Goal: Task Accomplishment & Management: Manage account settings

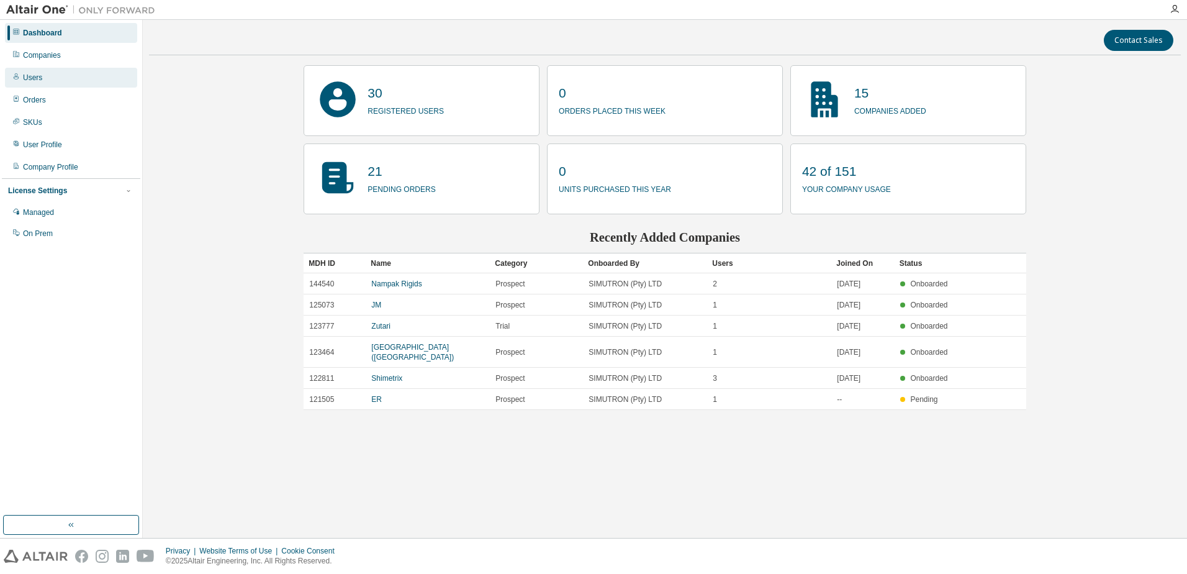
click at [35, 82] on div "Users" at bounding box center [32, 78] width 19 height 10
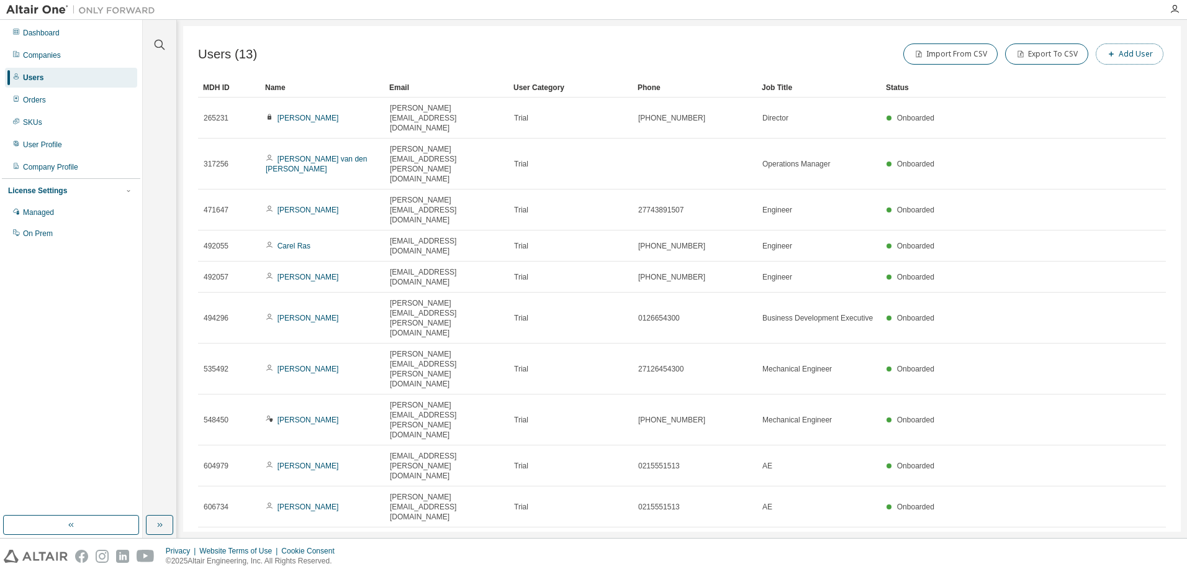
click at [1140, 53] on button "Add User" at bounding box center [1130, 53] width 68 height 21
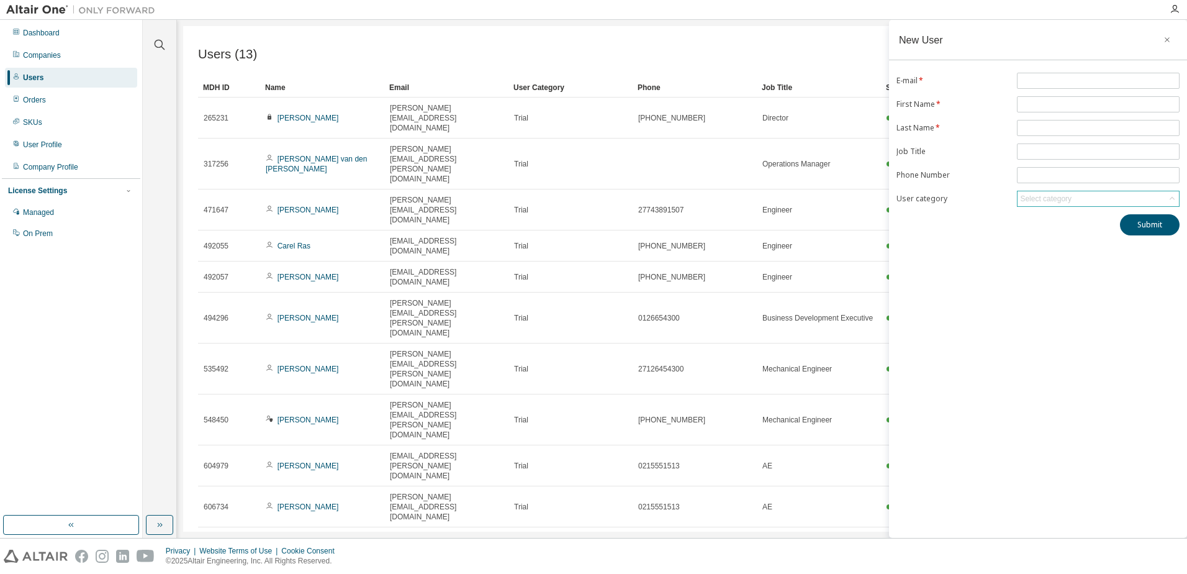
click at [1039, 202] on div "Select category" at bounding box center [1046, 199] width 52 height 10
click at [968, 345] on div "New User E-mail * First Name * Last Name * Job Title Phone Number User category…" at bounding box center [1038, 279] width 298 height 518
click at [1169, 42] on icon "button" at bounding box center [1167, 40] width 9 height 10
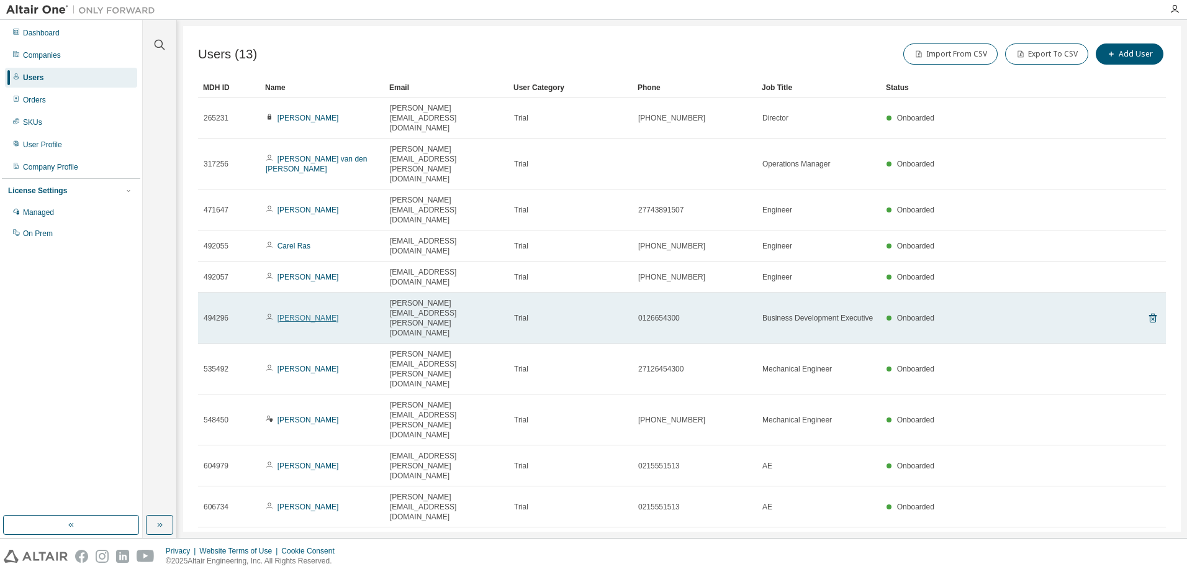
click at [307, 314] on link "[PERSON_NAME]" at bounding box center [308, 318] width 61 height 9
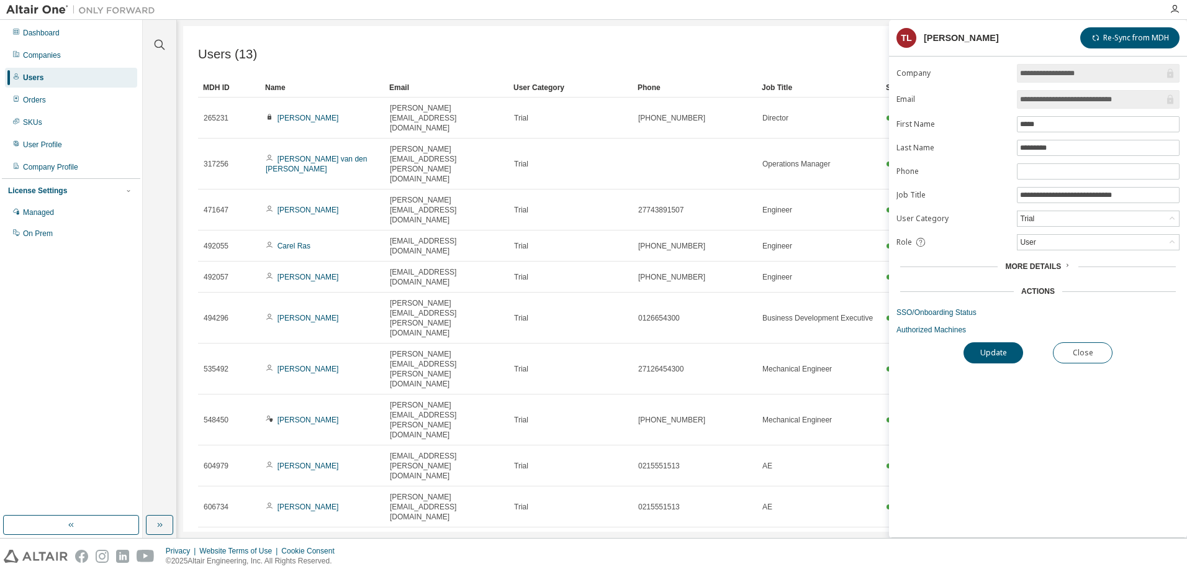
click at [1066, 266] on icon at bounding box center [1067, 264] width 7 height 7
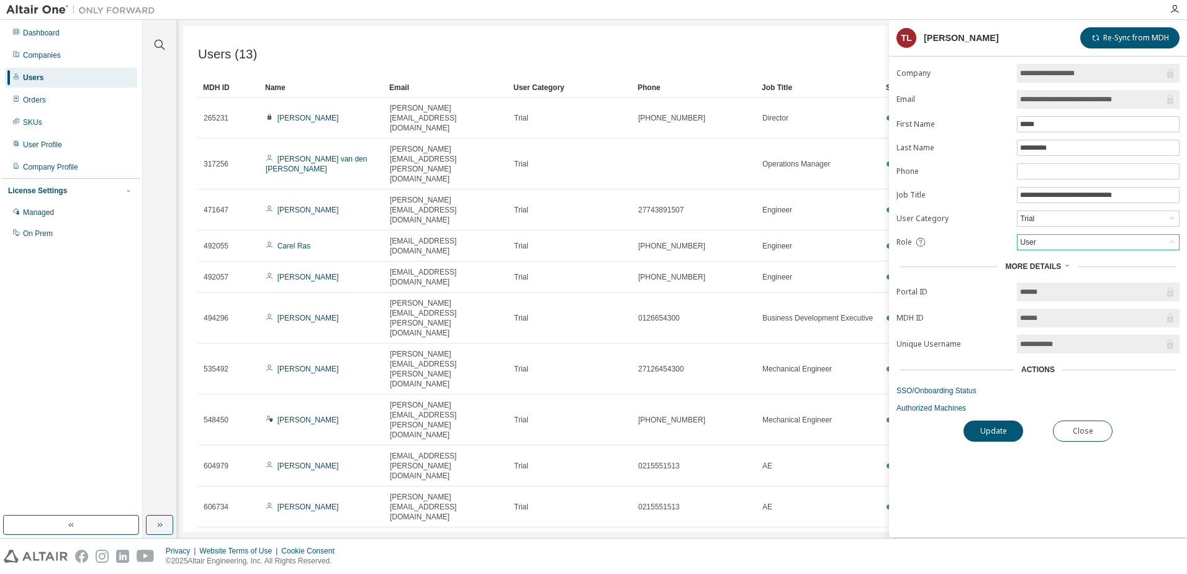
click at [1167, 243] on icon at bounding box center [1172, 242] width 12 height 12
click at [921, 265] on div "More Details" at bounding box center [1038, 266] width 276 height 10
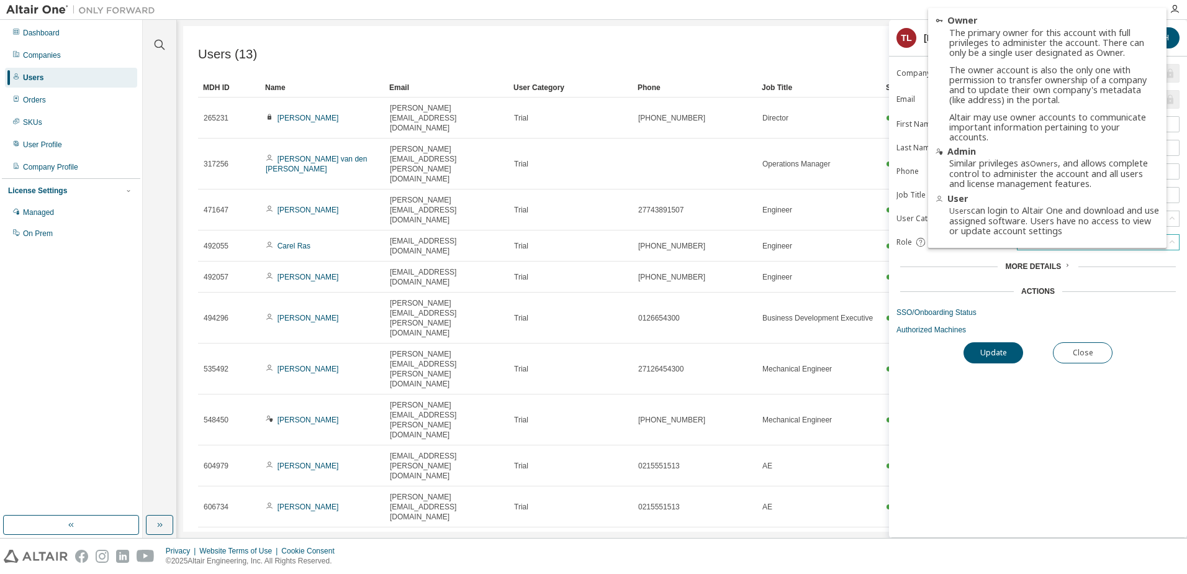
click at [917, 243] on icon at bounding box center [920, 242] width 11 height 11
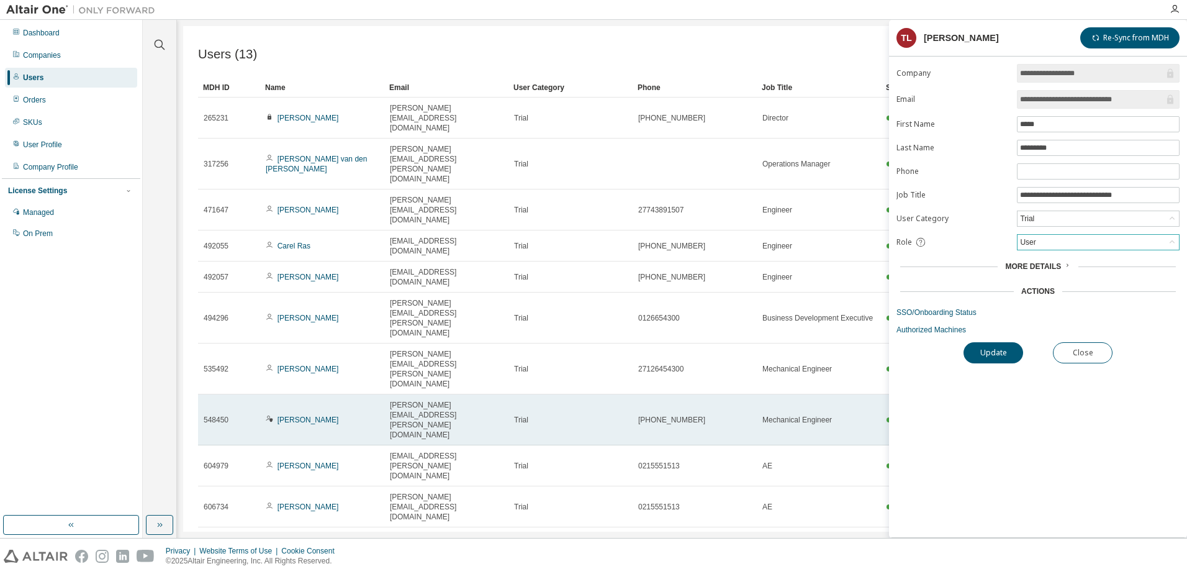
click at [576, 415] on div "Trial" at bounding box center [570, 420] width 113 height 10
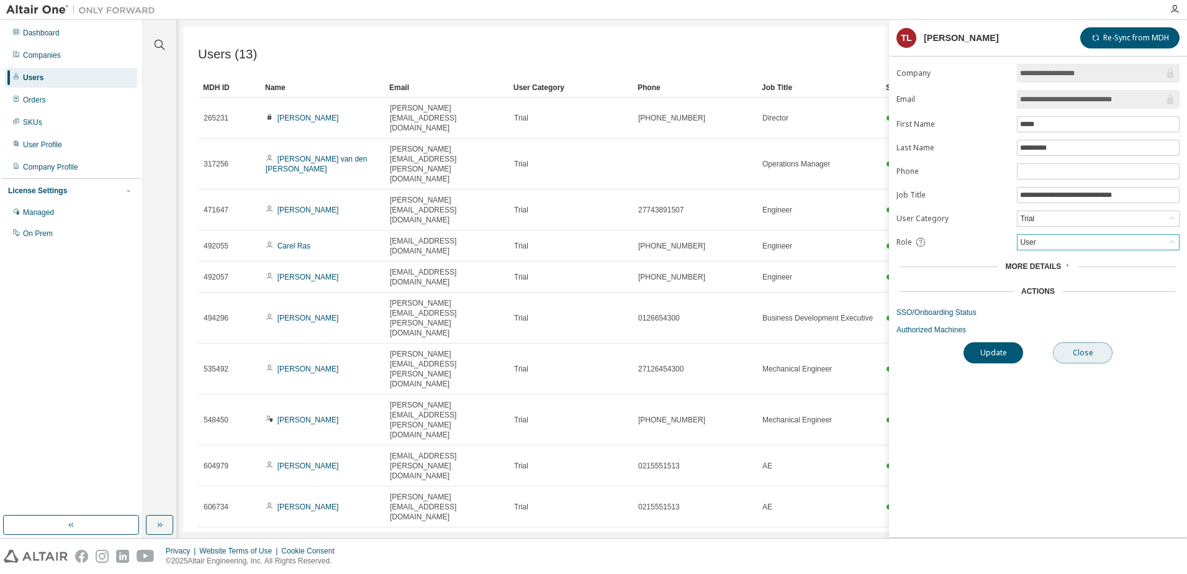
click at [1082, 350] on button "Close" at bounding box center [1083, 352] width 60 height 21
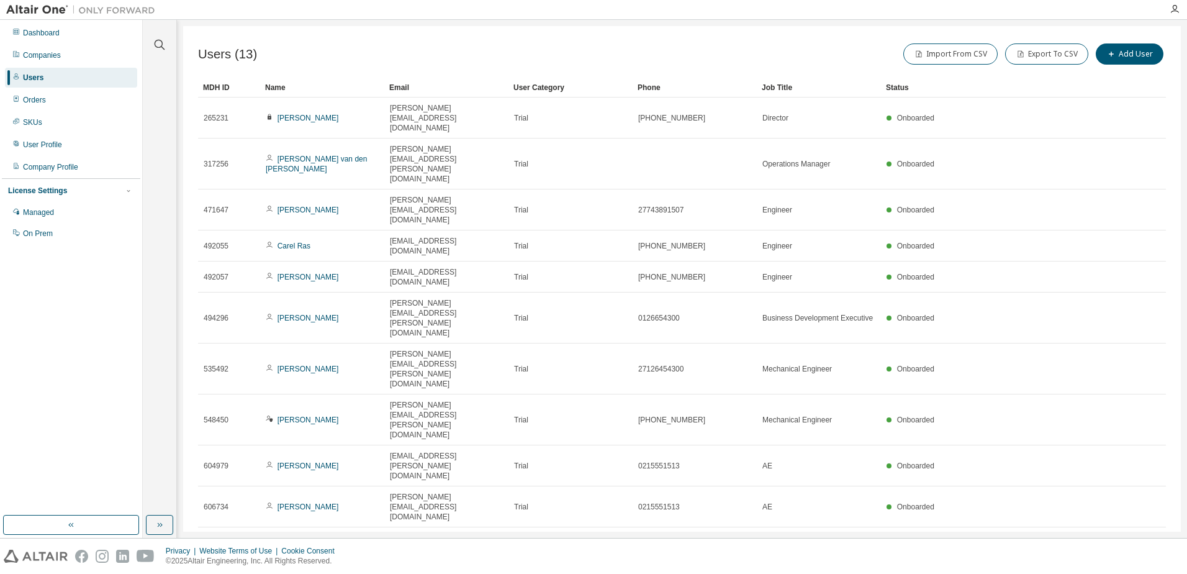
click at [58, 75] on div "Users" at bounding box center [71, 78] width 132 height 20
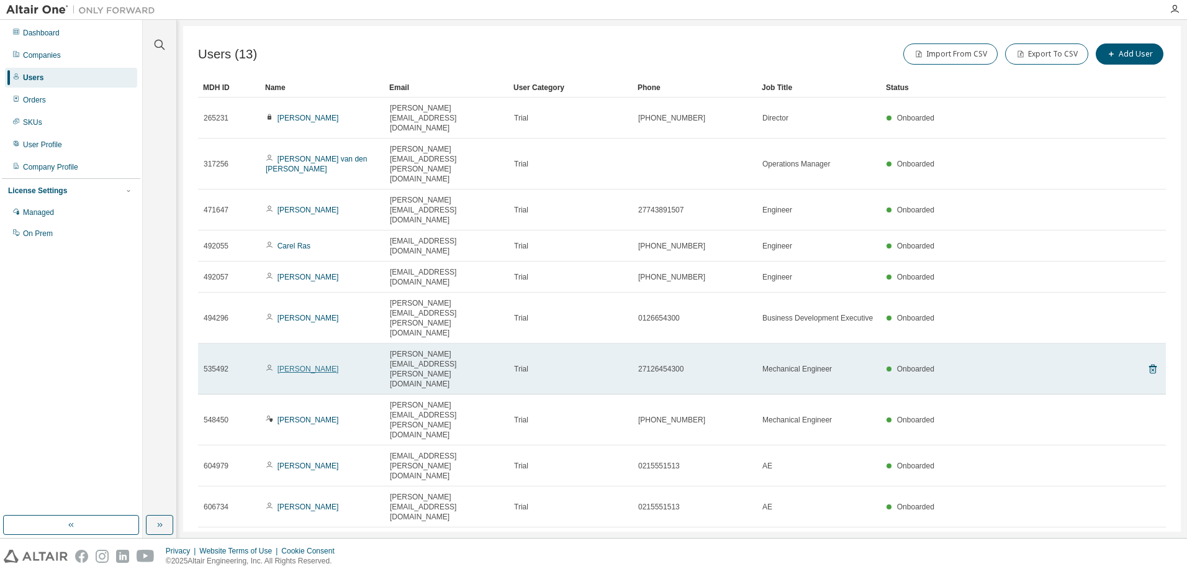
click at [309, 364] on link "[PERSON_NAME]" at bounding box center [308, 368] width 61 height 9
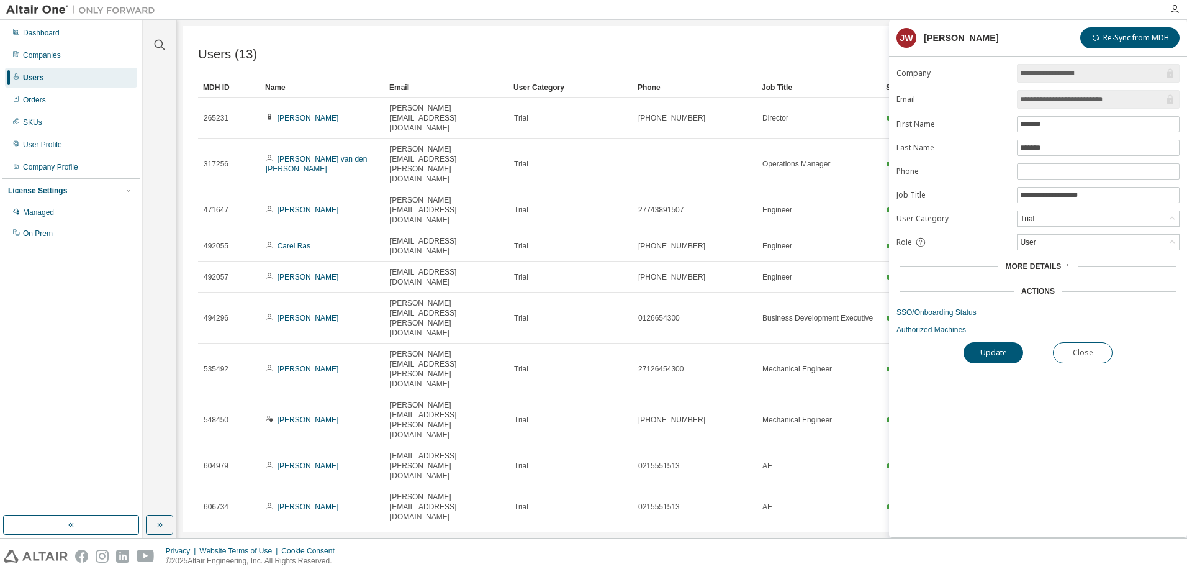
click at [1058, 268] on span "More Details" at bounding box center [1033, 266] width 56 height 9
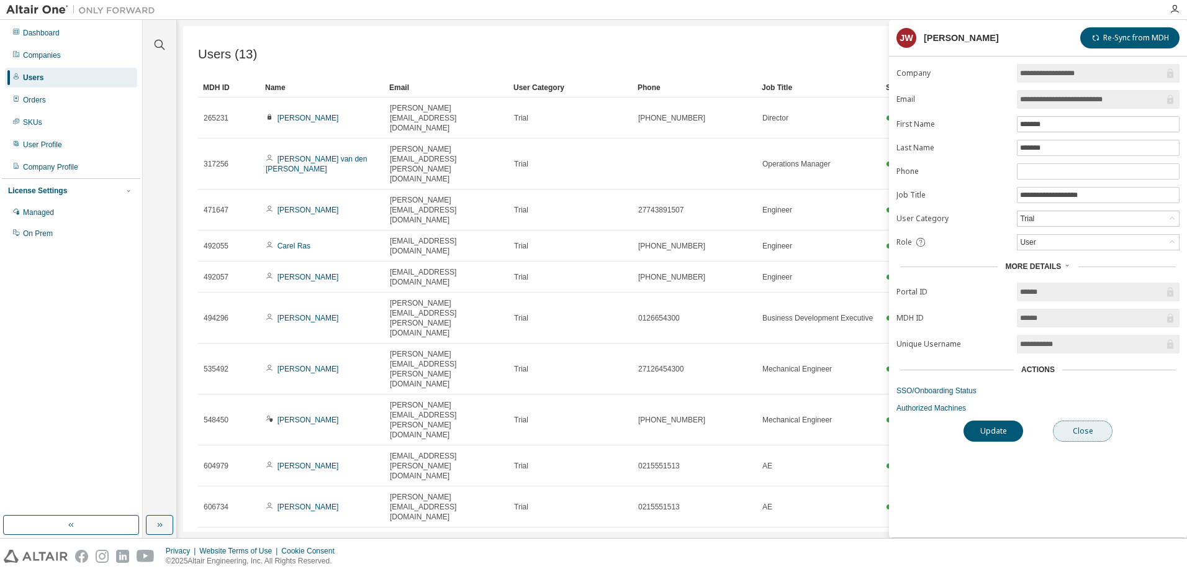
click at [1076, 432] on button "Close" at bounding box center [1083, 430] width 60 height 21
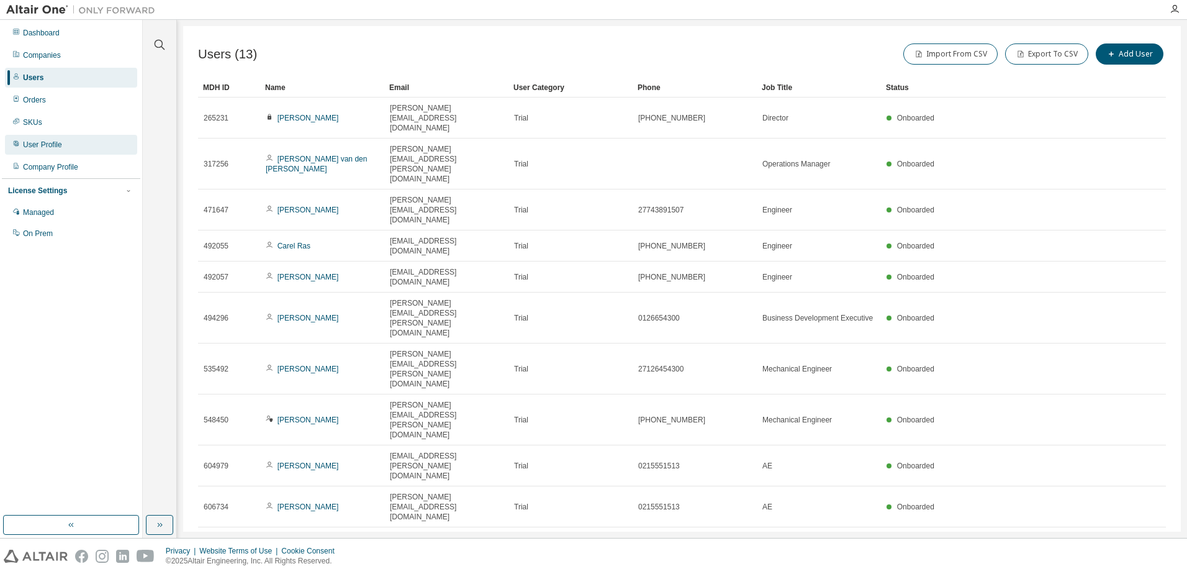
click at [57, 138] on div "User Profile" at bounding box center [71, 145] width 132 height 20
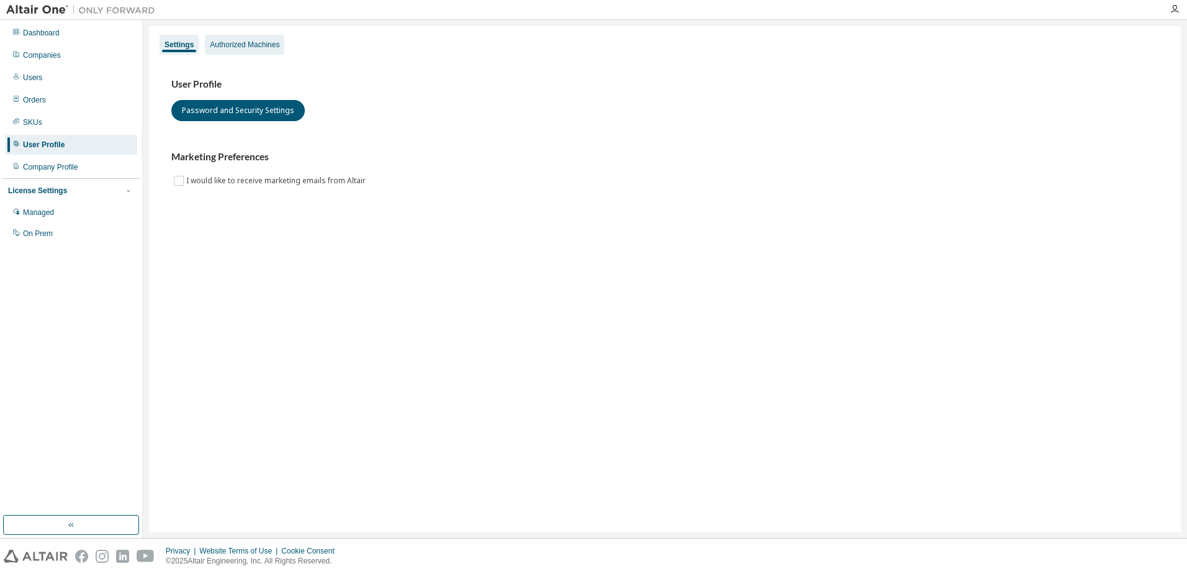
click at [258, 43] on div "Authorized Machines" at bounding box center [245, 45] width 70 height 10
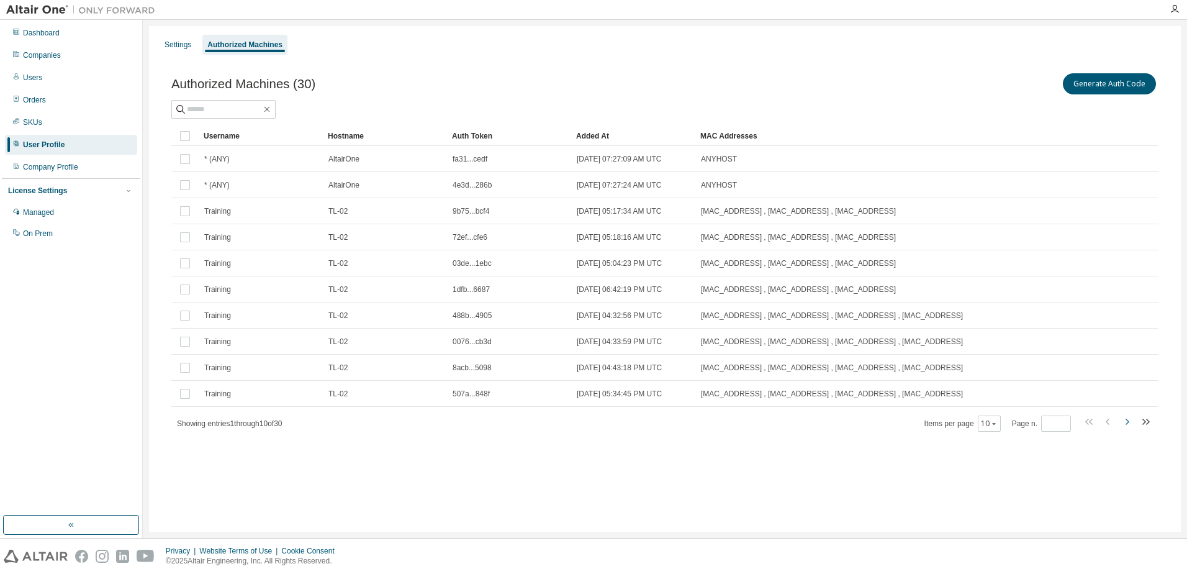
click at [1129, 422] on icon "button" at bounding box center [1128, 422] width 4 height 6
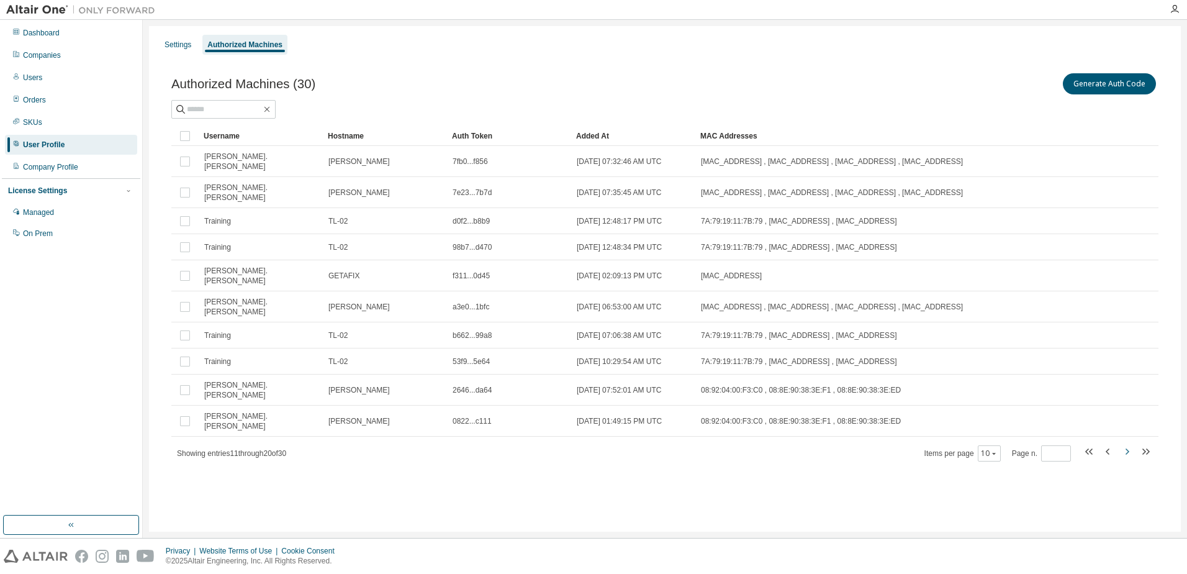
click at [1126, 444] on icon "button" at bounding box center [1127, 451] width 15 height 15
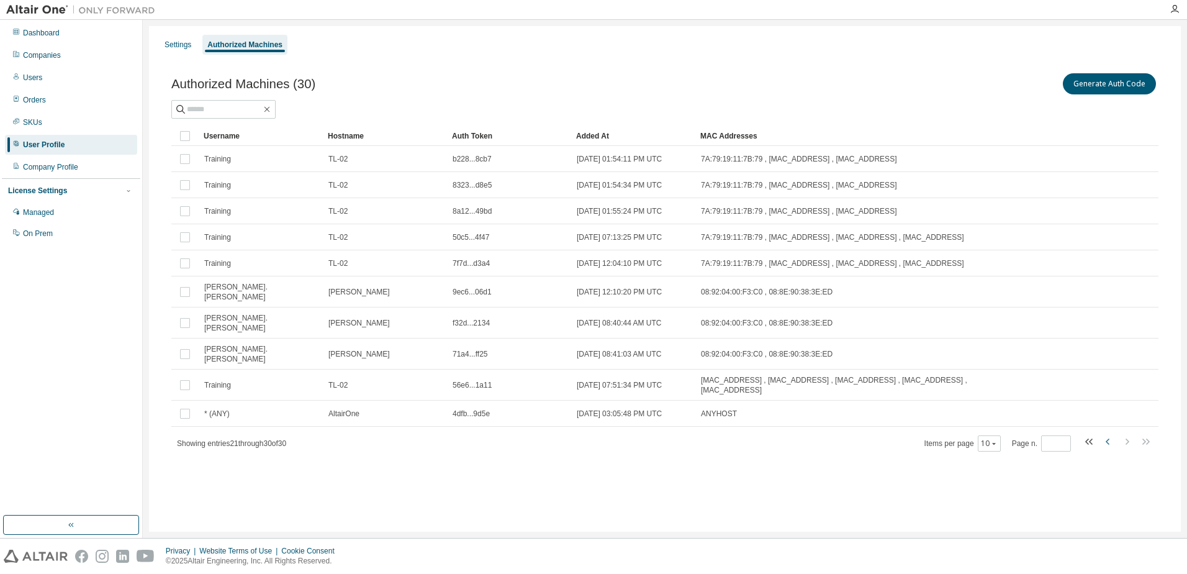
click at [1103, 434] on icon "button" at bounding box center [1108, 441] width 15 height 15
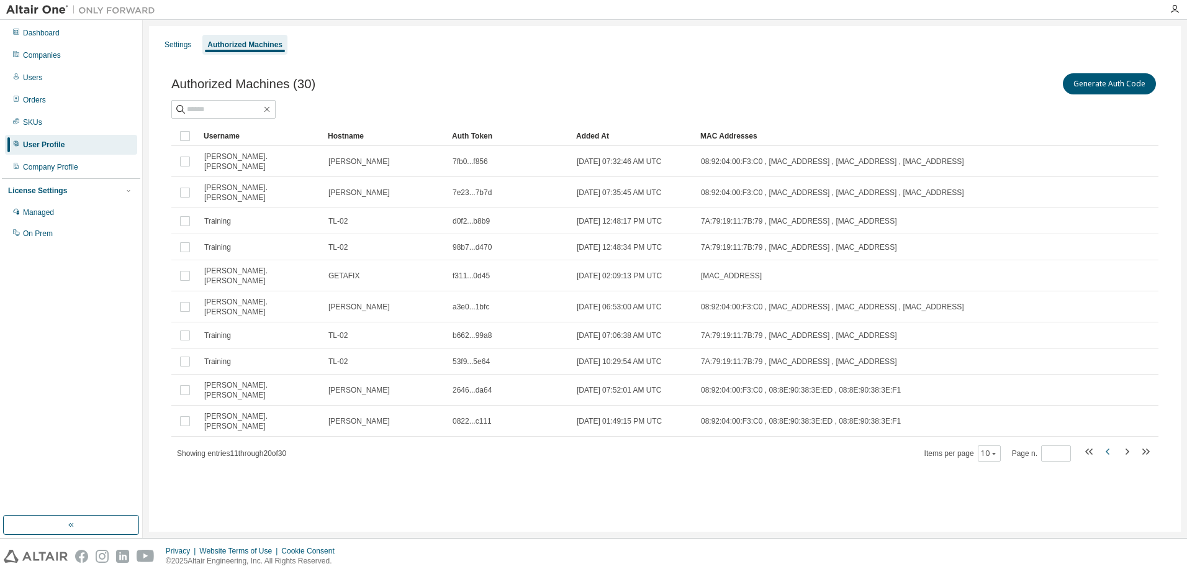
click at [1103, 444] on icon "button" at bounding box center [1108, 451] width 15 height 15
type input "*"
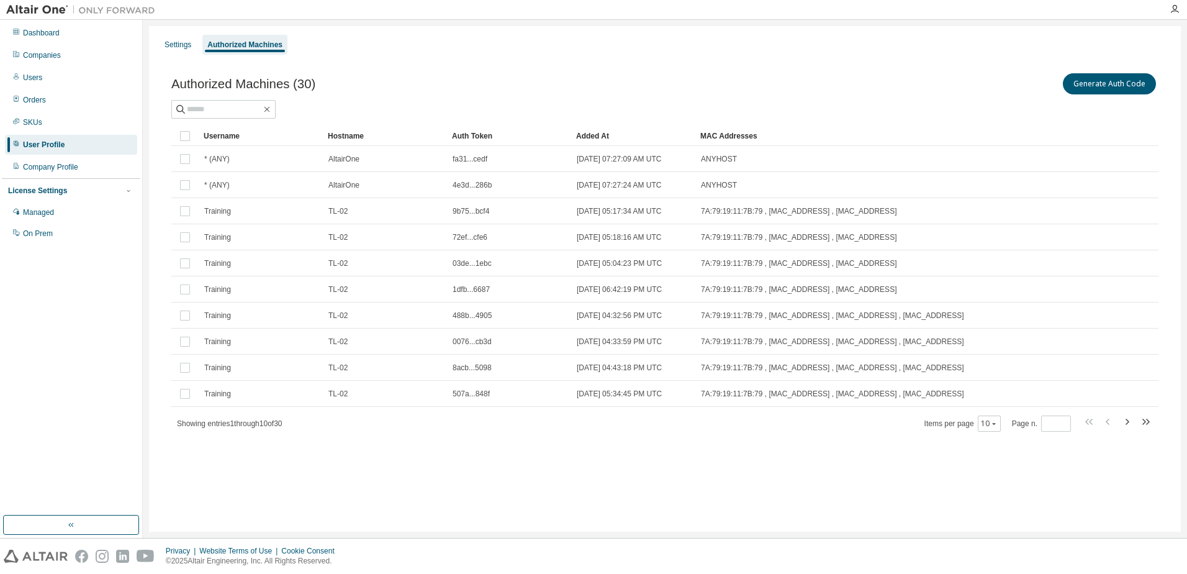
click at [720, 458] on div "Authorized Machines (30) Generate Auth Code Clear Load Save Save As Field Opera…" at bounding box center [664, 260] width 1017 height 409
click at [55, 79] on div "Users" at bounding box center [71, 78] width 132 height 20
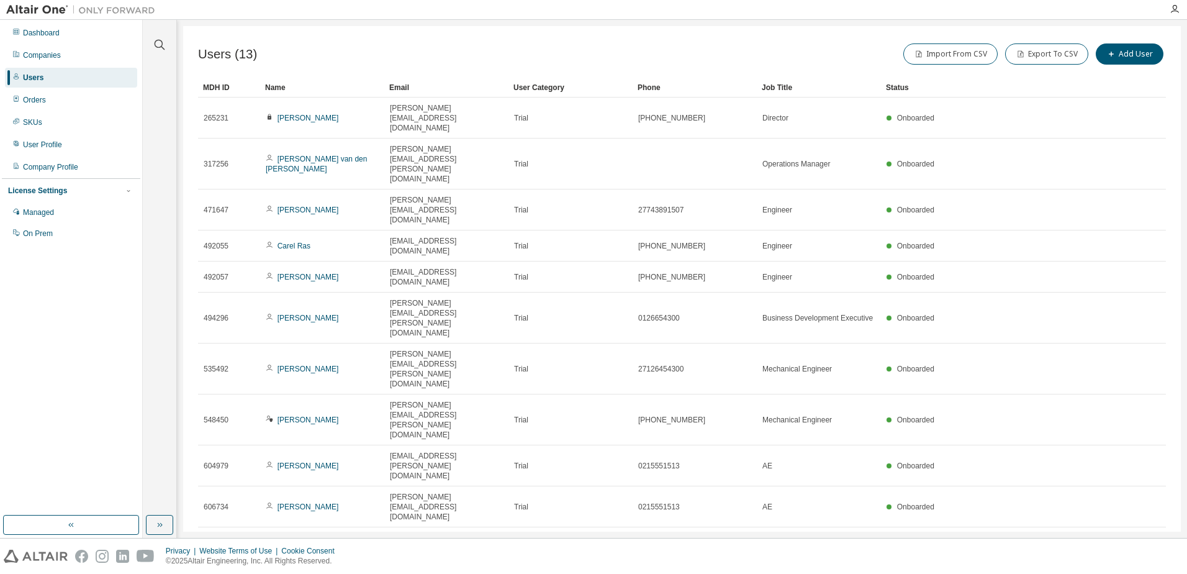
click at [1136, 539] on icon "button" at bounding box center [1135, 542] width 4 height 6
type input "*"
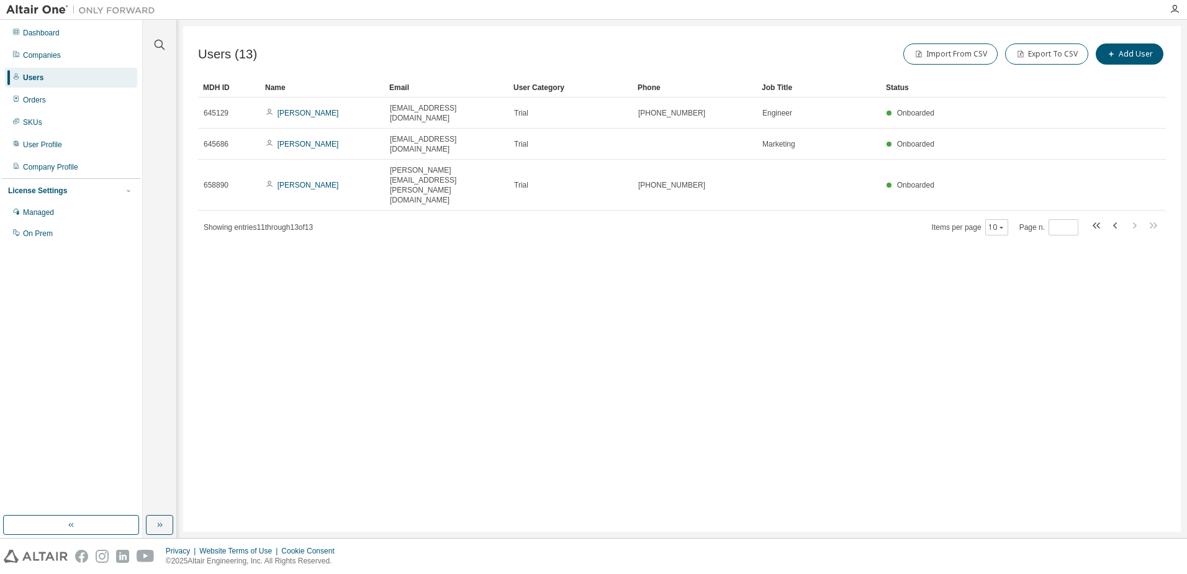
click at [607, 312] on div "Users (13) Import From CSV Export To CSV Add User Clear Load Save Save As Field…" at bounding box center [682, 278] width 998 height 505
click at [46, 99] on div "Orders" at bounding box center [71, 100] width 132 height 20
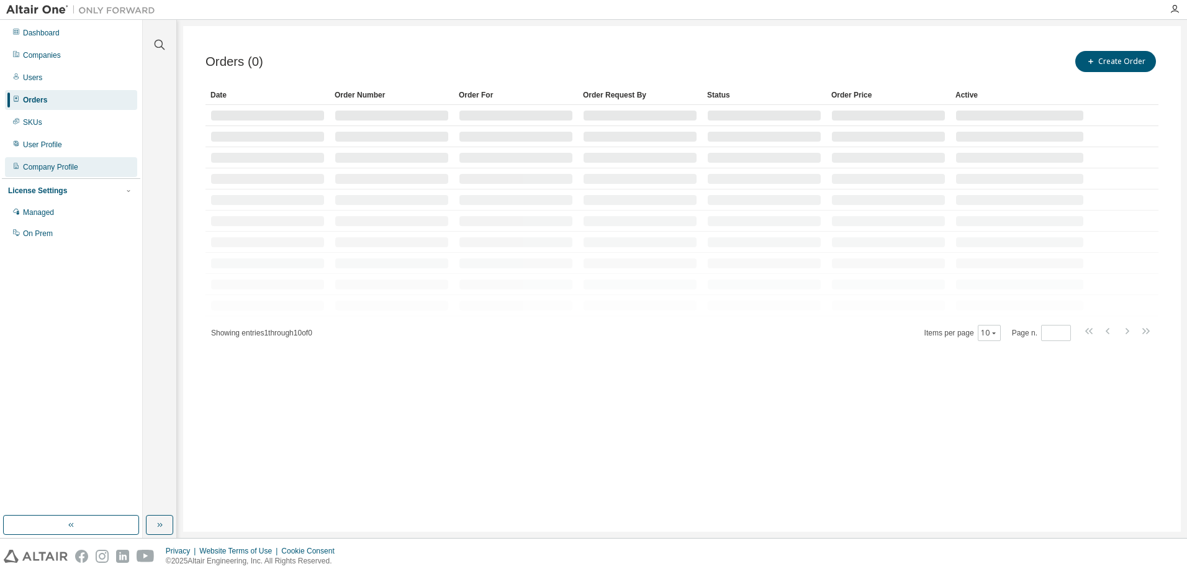
click at [55, 166] on div "Company Profile" at bounding box center [50, 167] width 55 height 10
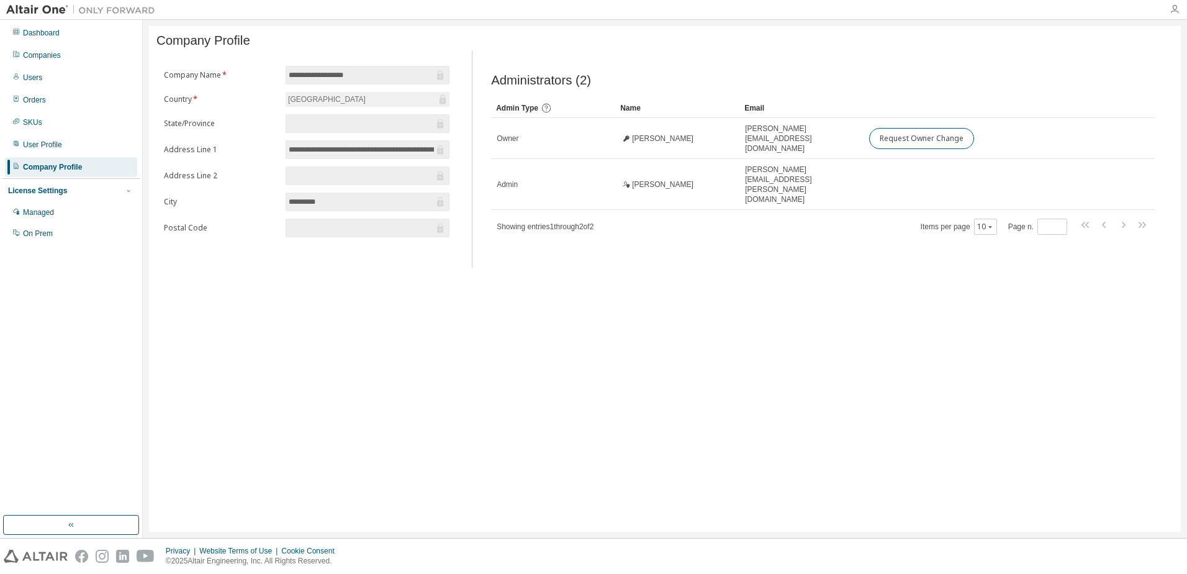
click at [1175, 12] on icon "button" at bounding box center [1175, 9] width 10 height 10
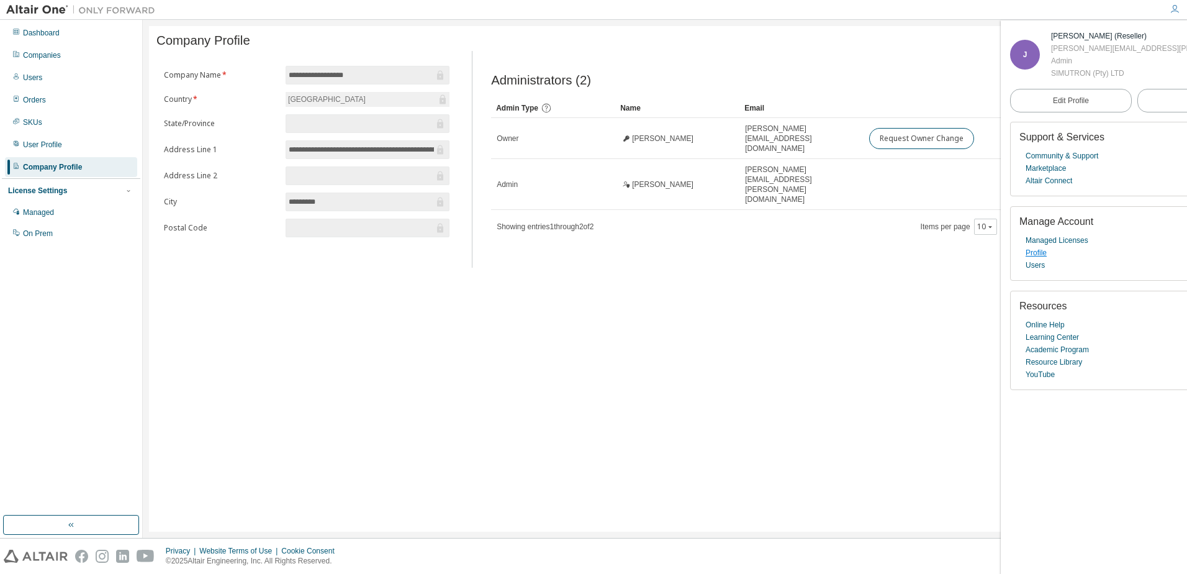
click at [1039, 253] on link "Profile" at bounding box center [1036, 253] width 21 height 12
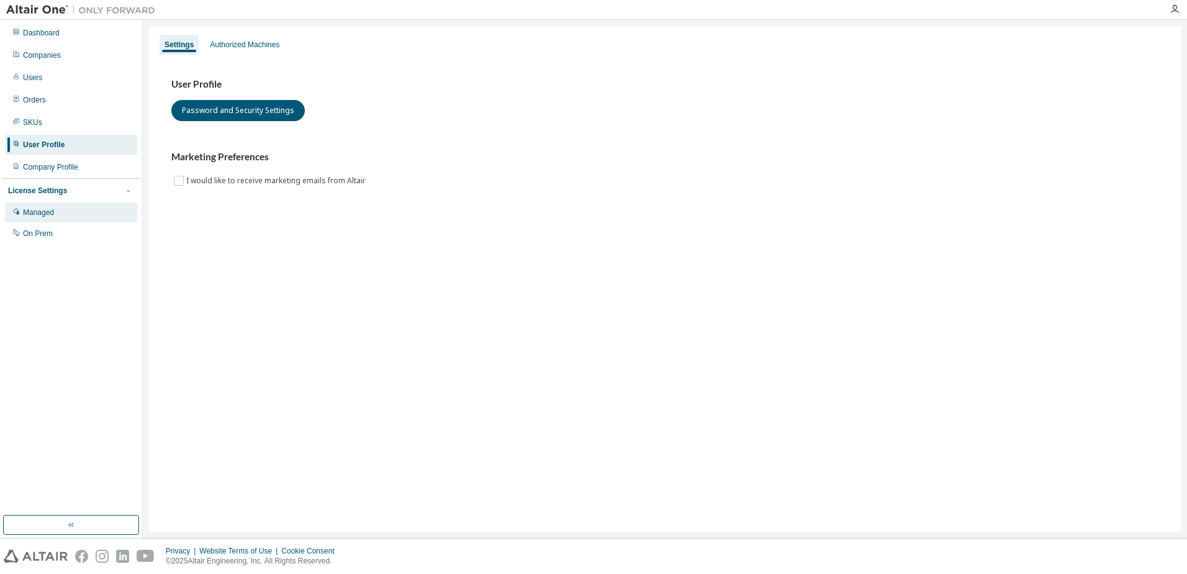
click at [51, 215] on div "Managed" at bounding box center [38, 212] width 31 height 10
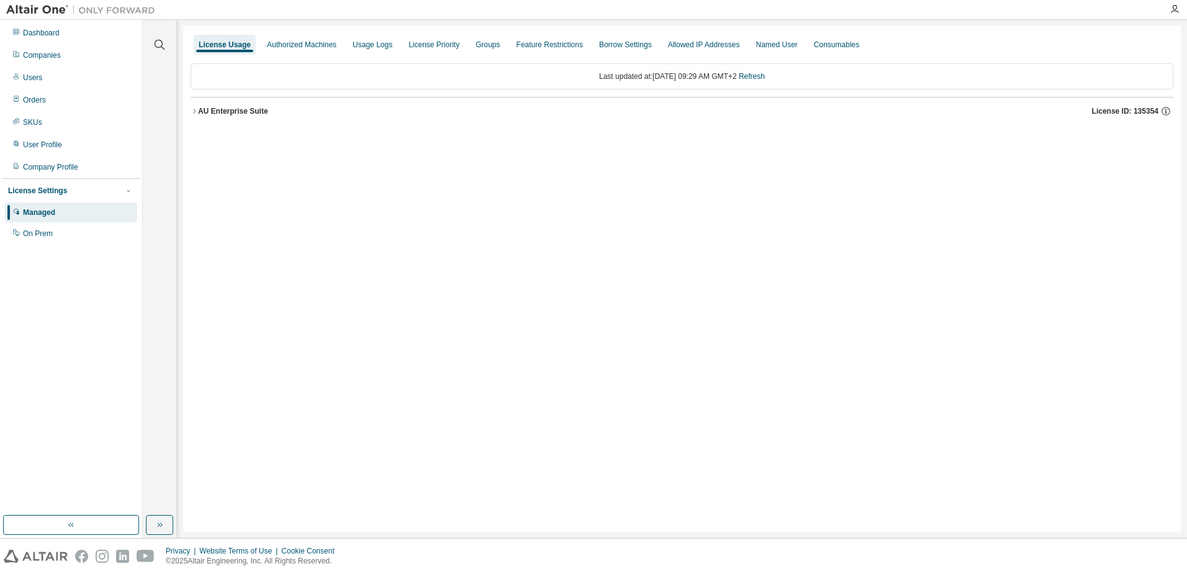
click at [196, 112] on icon "button" at bounding box center [194, 110] width 7 height 7
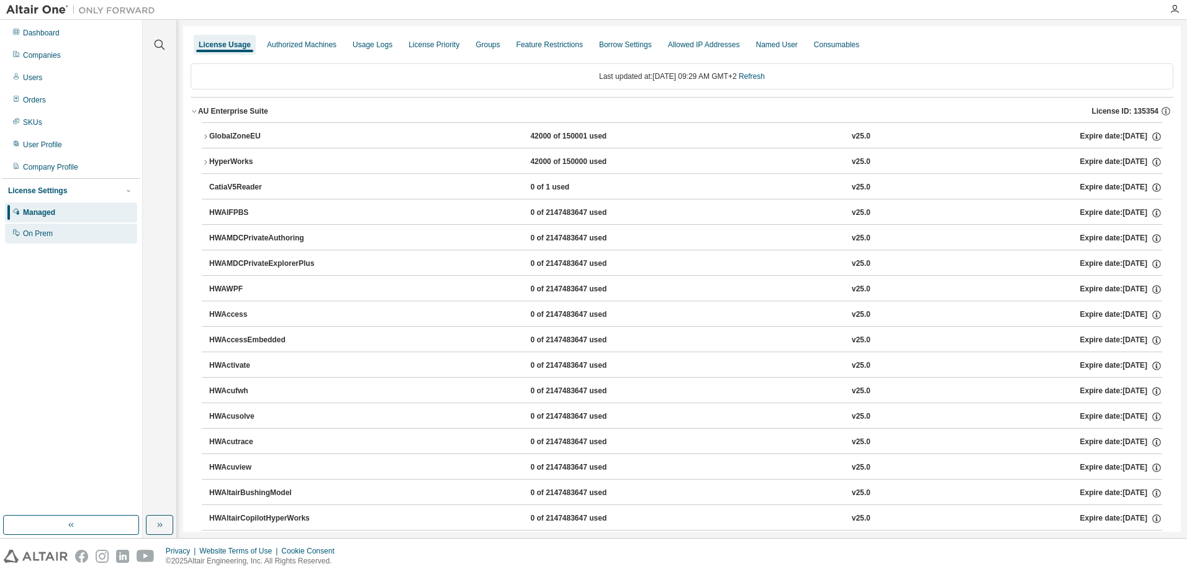
click at [78, 235] on div "On Prem" at bounding box center [71, 234] width 132 height 20
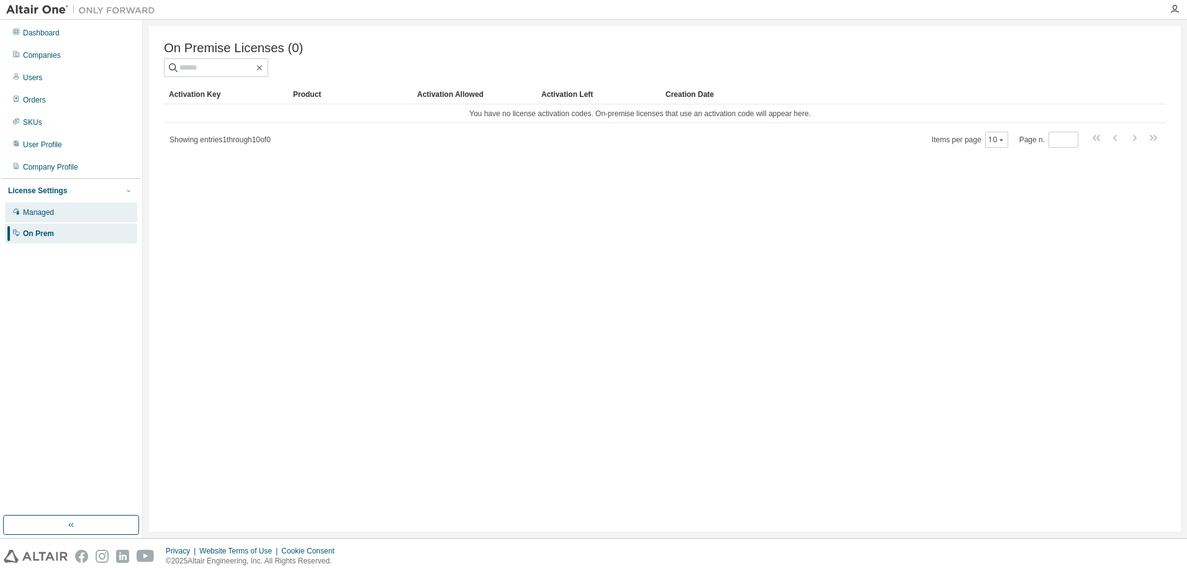
click at [35, 212] on div "Managed" at bounding box center [38, 212] width 31 height 10
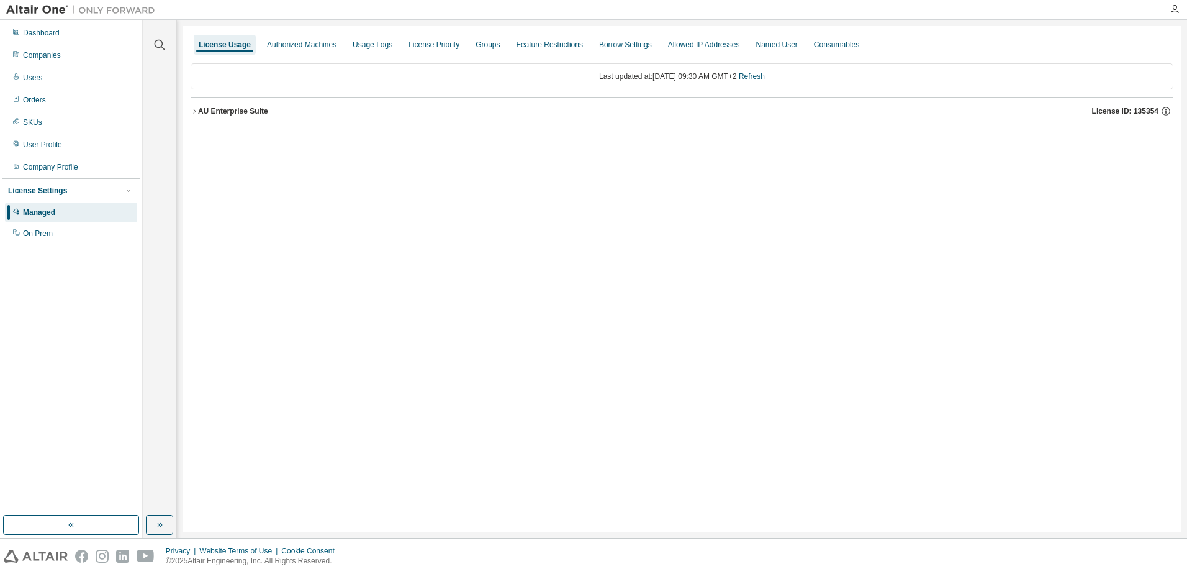
click at [196, 111] on icon "button" at bounding box center [194, 111] width 2 height 4
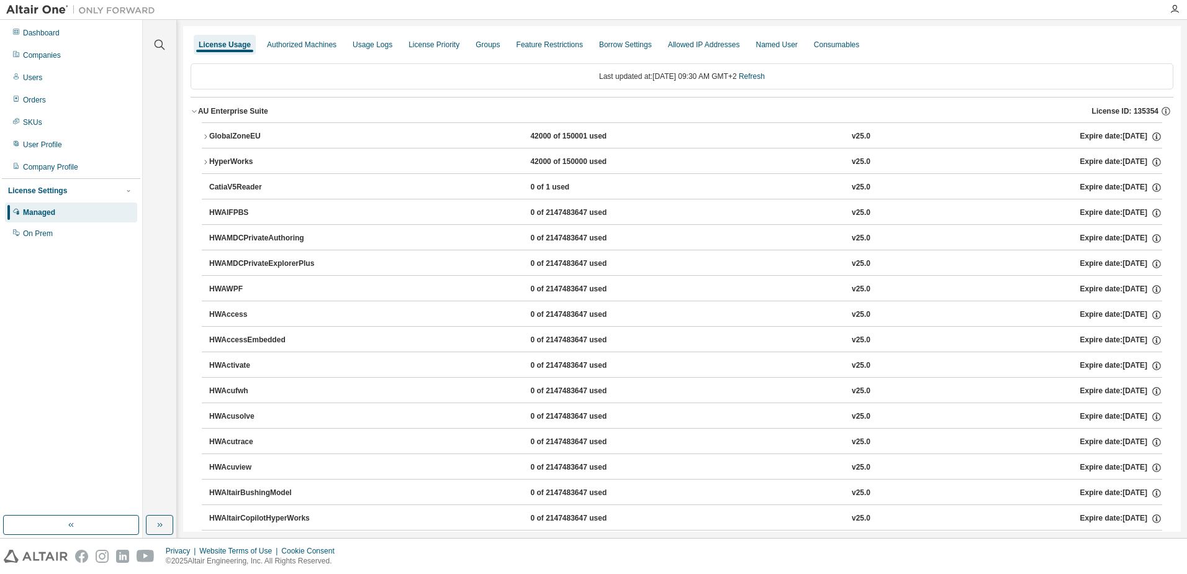
click at [202, 135] on icon "button" at bounding box center [205, 136] width 7 height 7
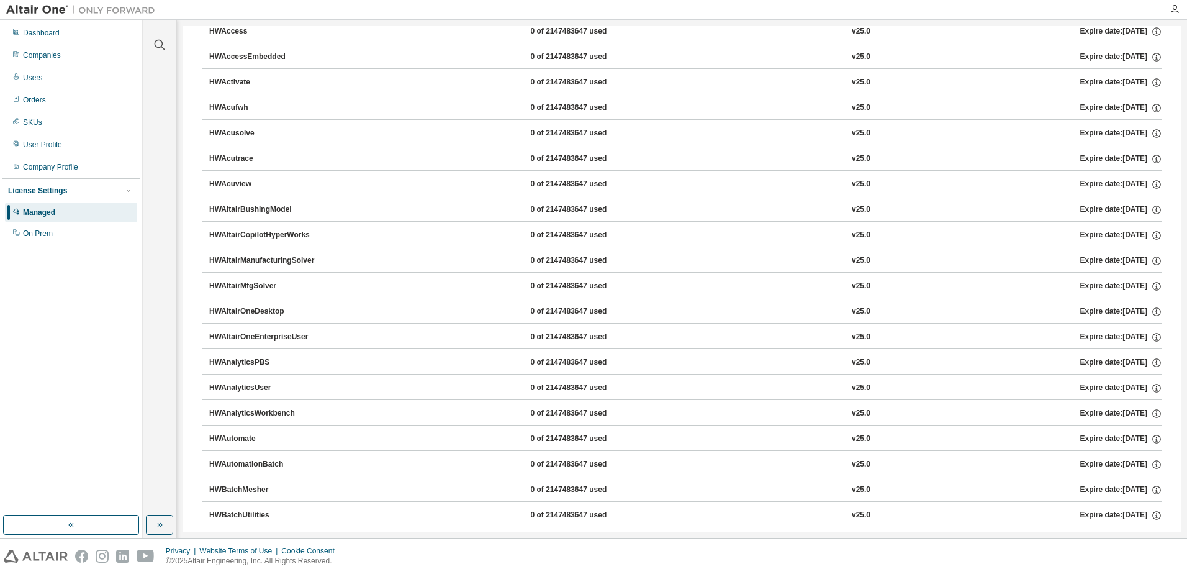
scroll to position [931, 0]
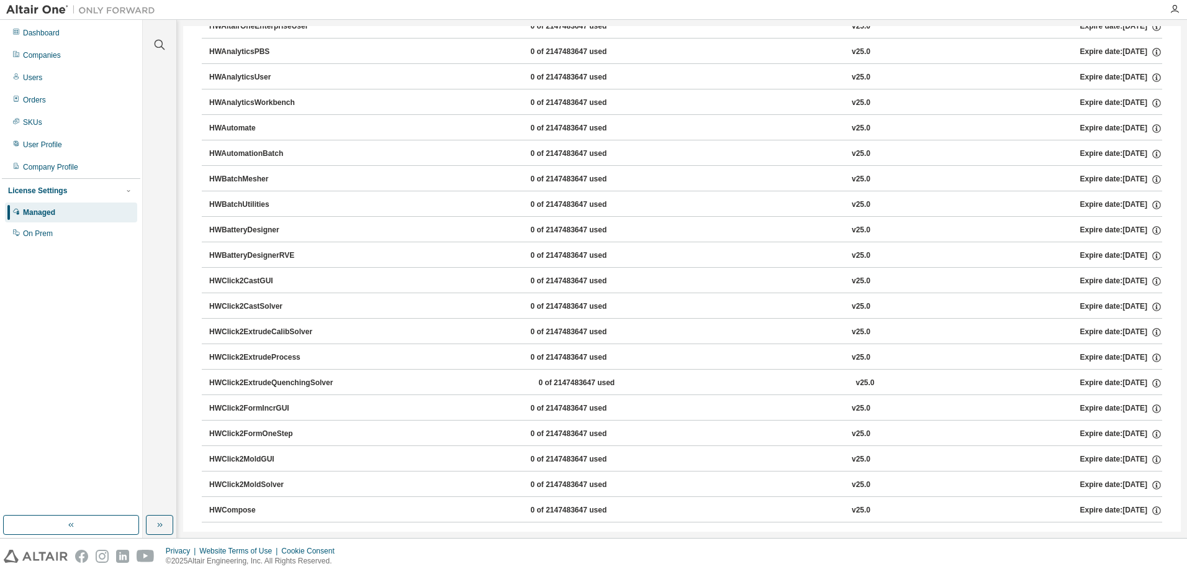
click at [230, 101] on div "HWAnalyticsWorkbench" at bounding box center [265, 102] width 112 height 11
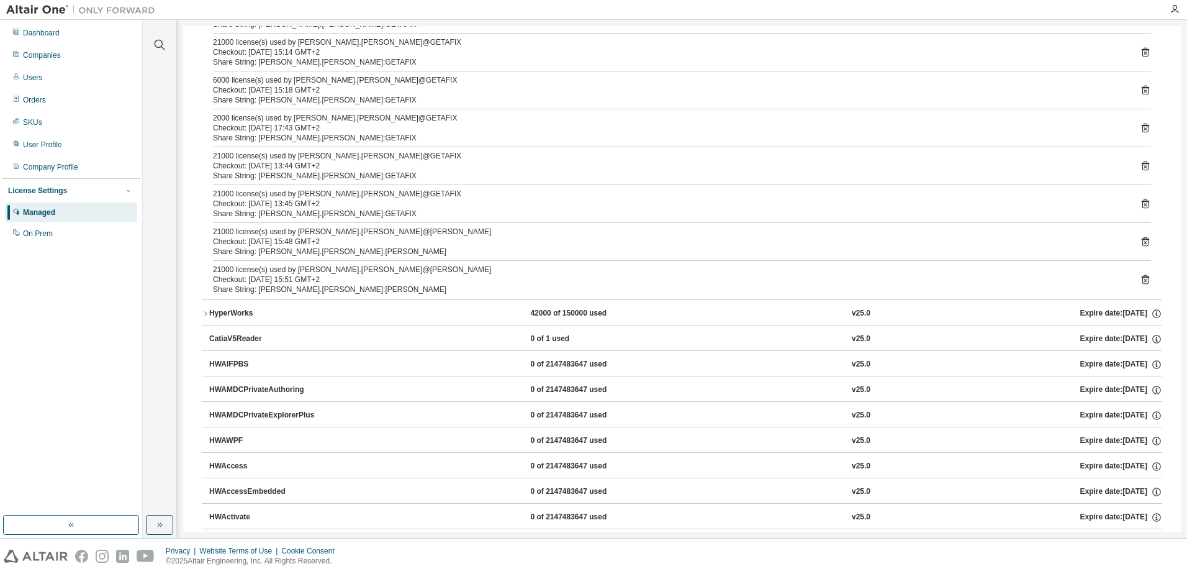
scroll to position [0, 0]
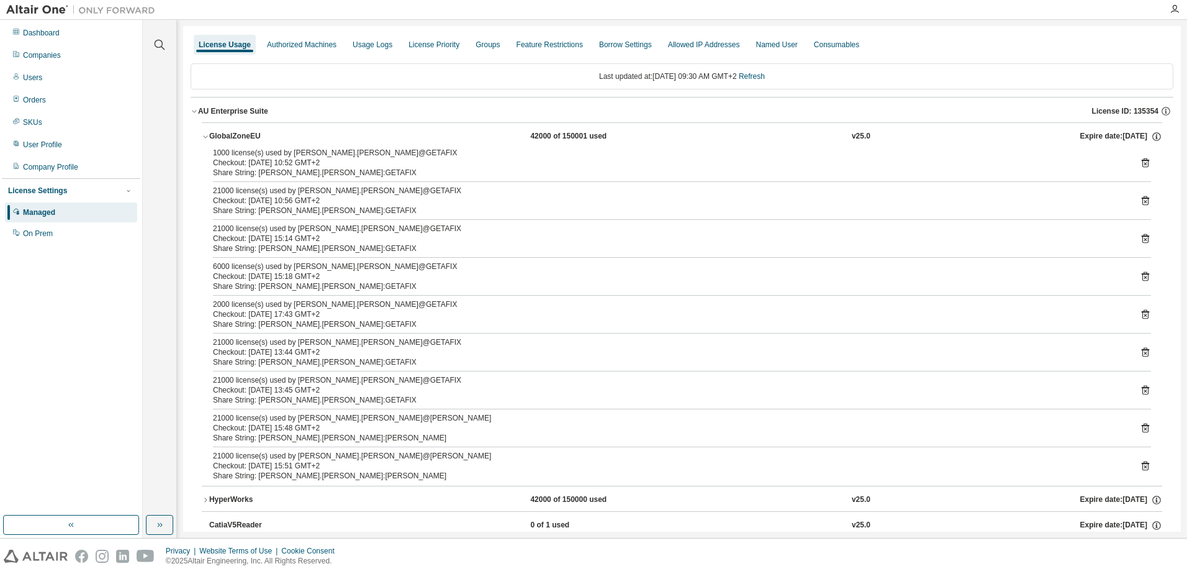
click at [207, 136] on icon "button" at bounding box center [205, 136] width 7 height 7
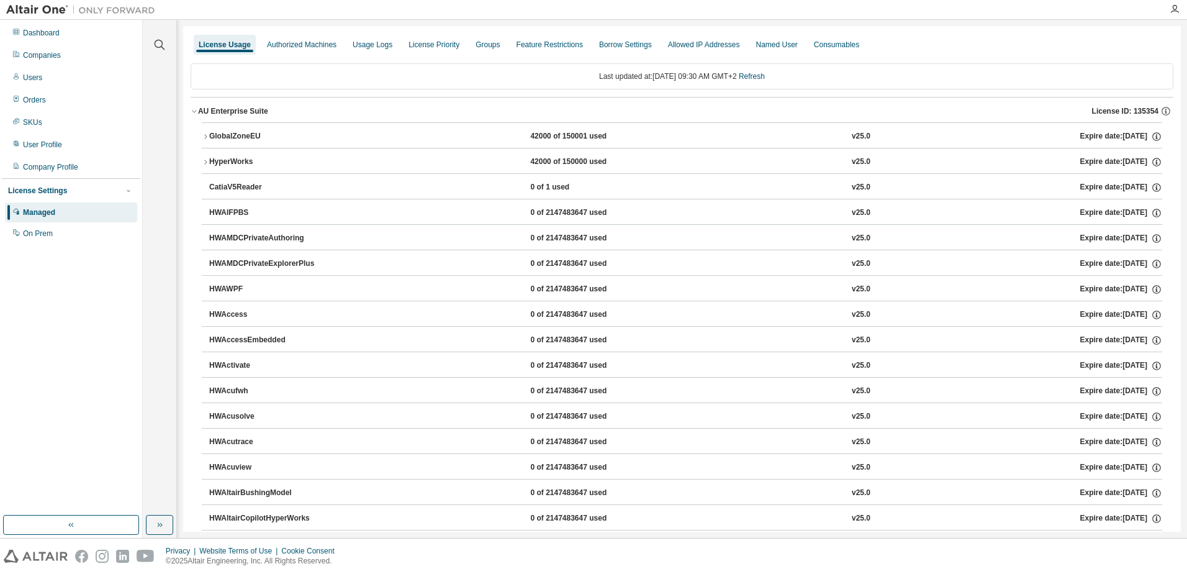
click at [205, 161] on icon "button" at bounding box center [205, 161] width 7 height 7
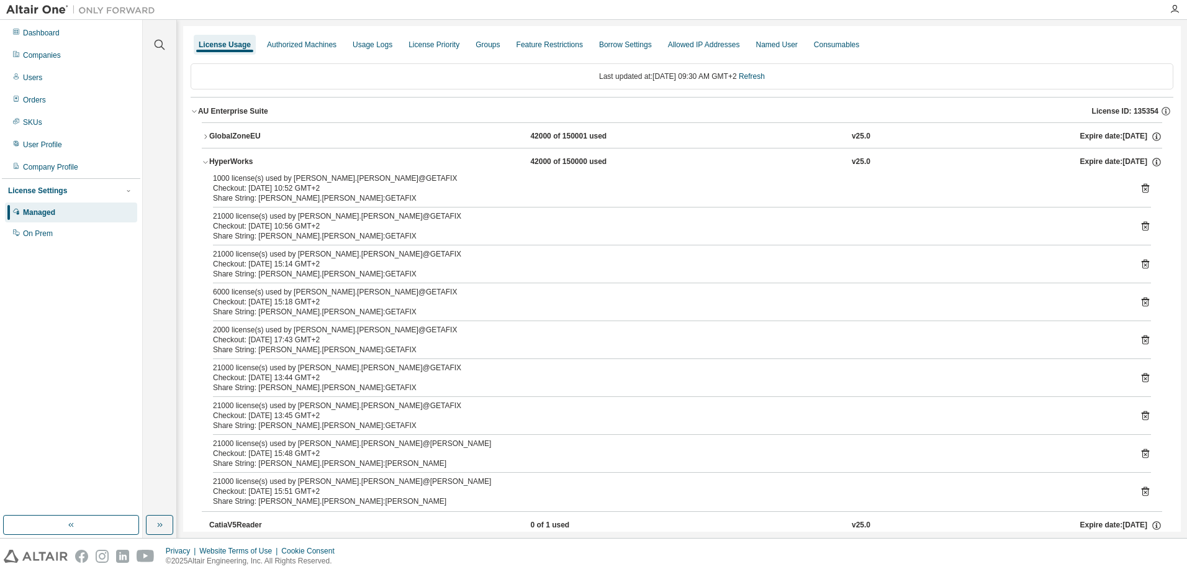
click at [207, 163] on icon "button" at bounding box center [205, 161] width 7 height 7
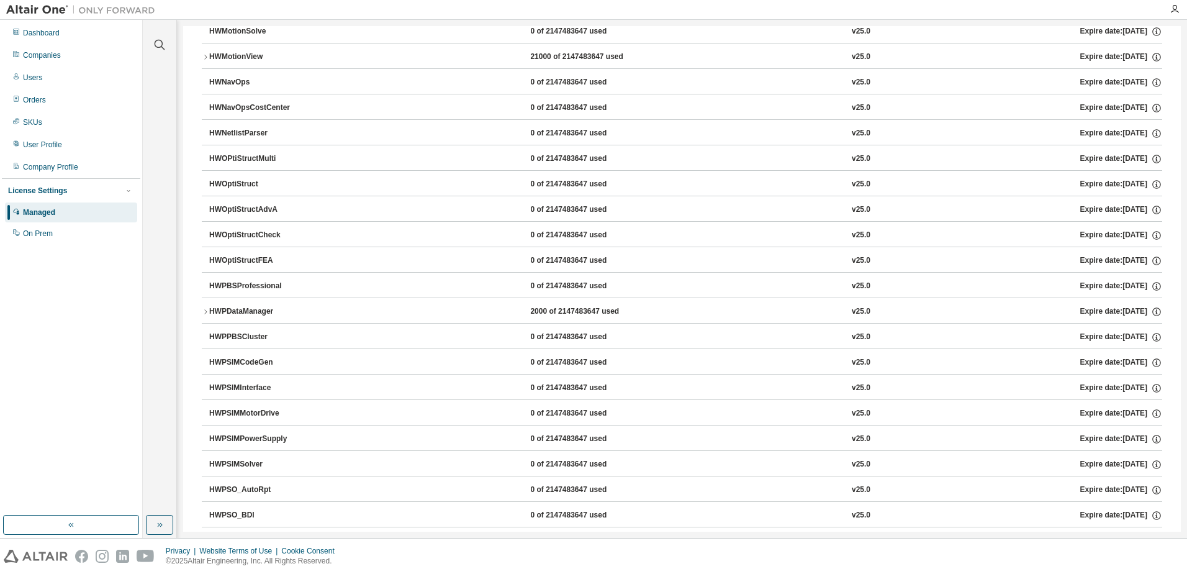
scroll to position [4843, 0]
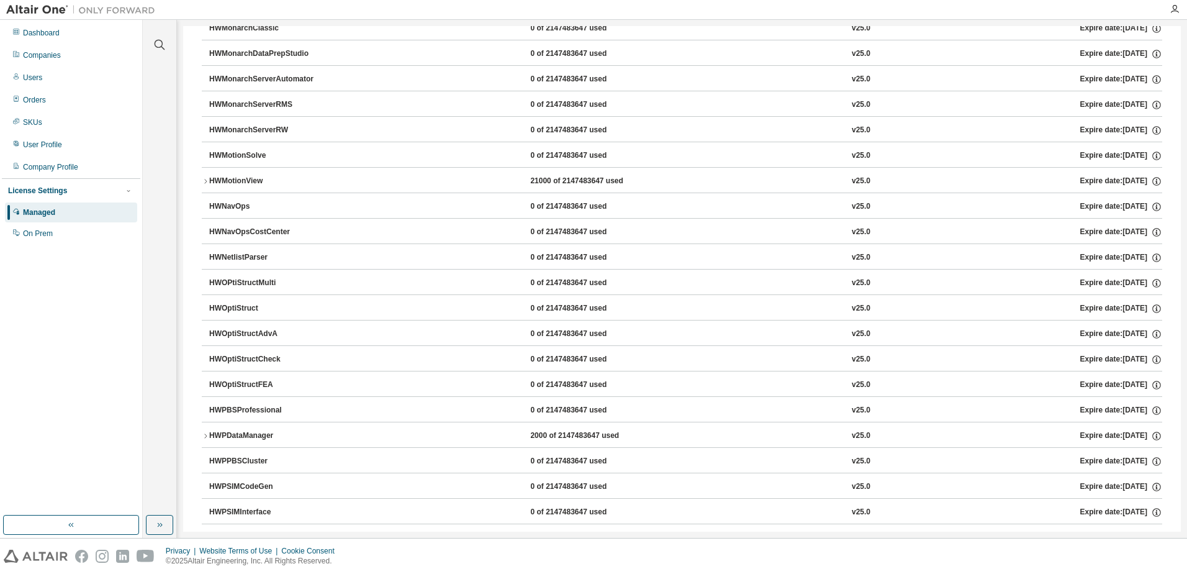
click at [207, 183] on icon "button" at bounding box center [205, 181] width 7 height 7
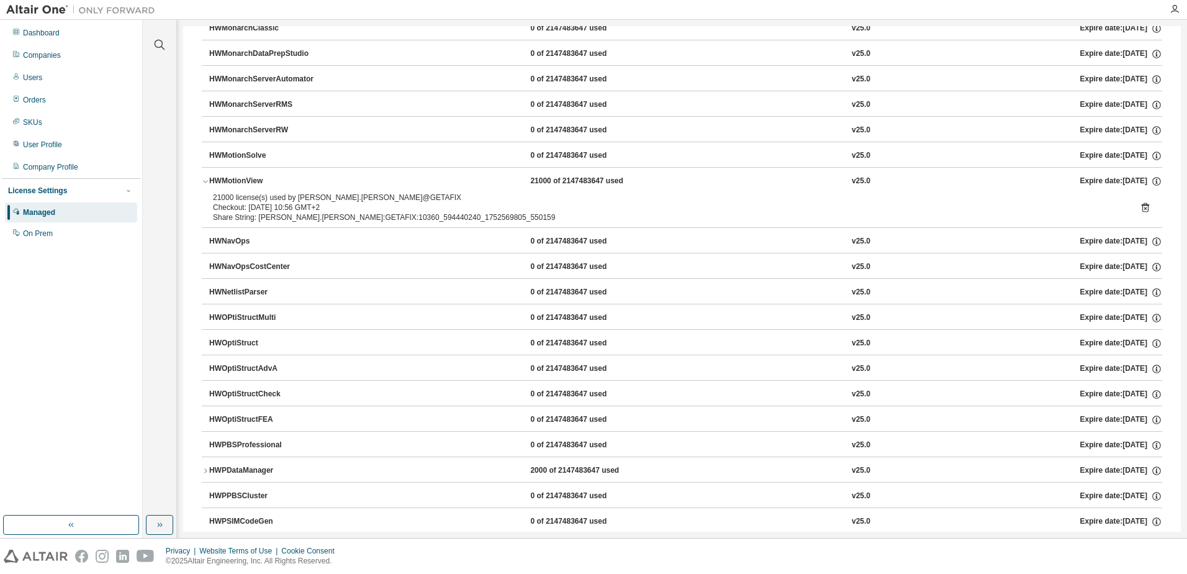
click at [207, 183] on icon "button" at bounding box center [205, 181] width 7 height 7
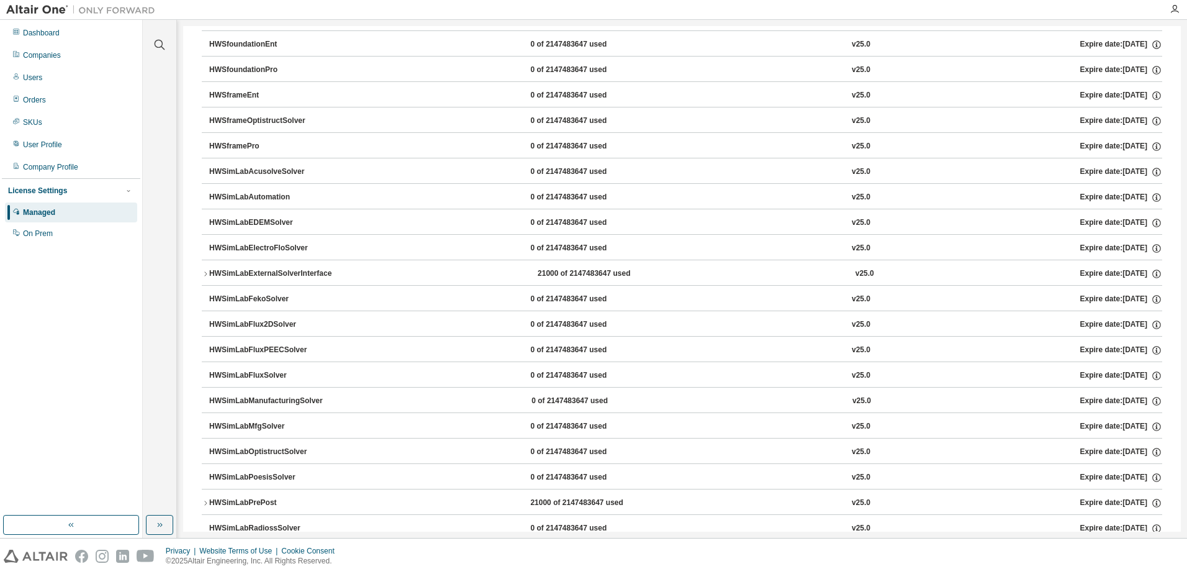
scroll to position [7203, 0]
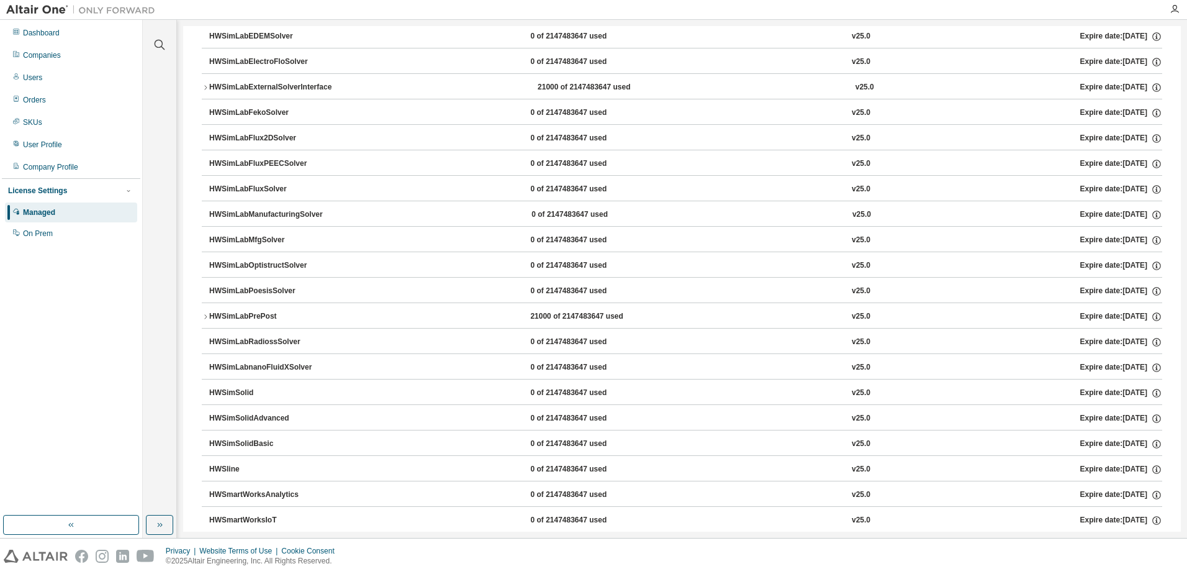
click at [203, 316] on icon "button" at bounding box center [205, 316] width 7 height 7
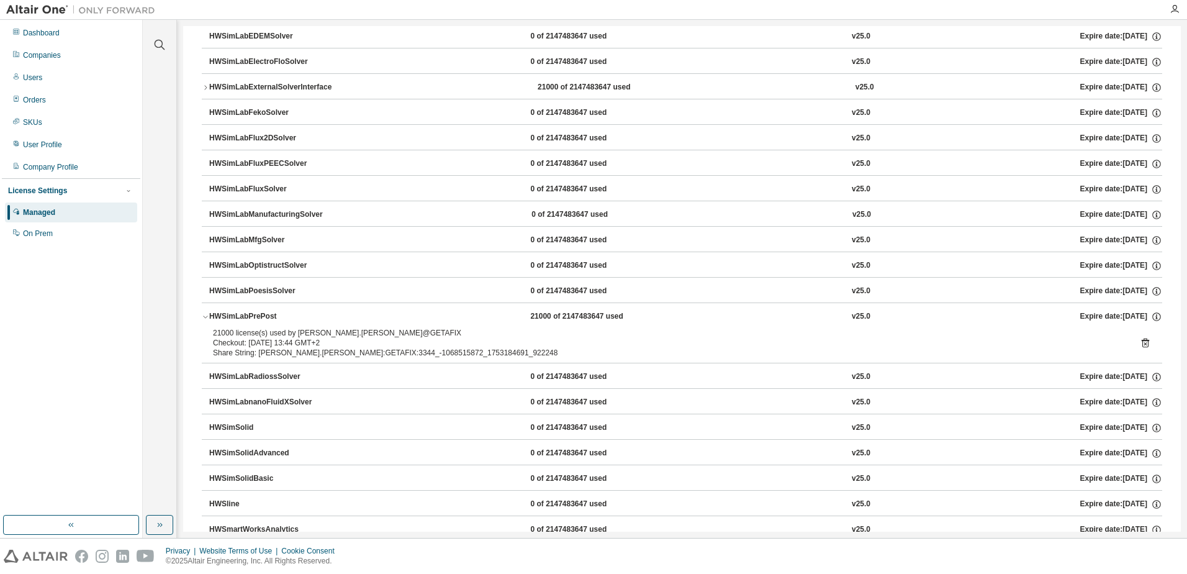
click at [203, 316] on icon "button" at bounding box center [205, 316] width 7 height 7
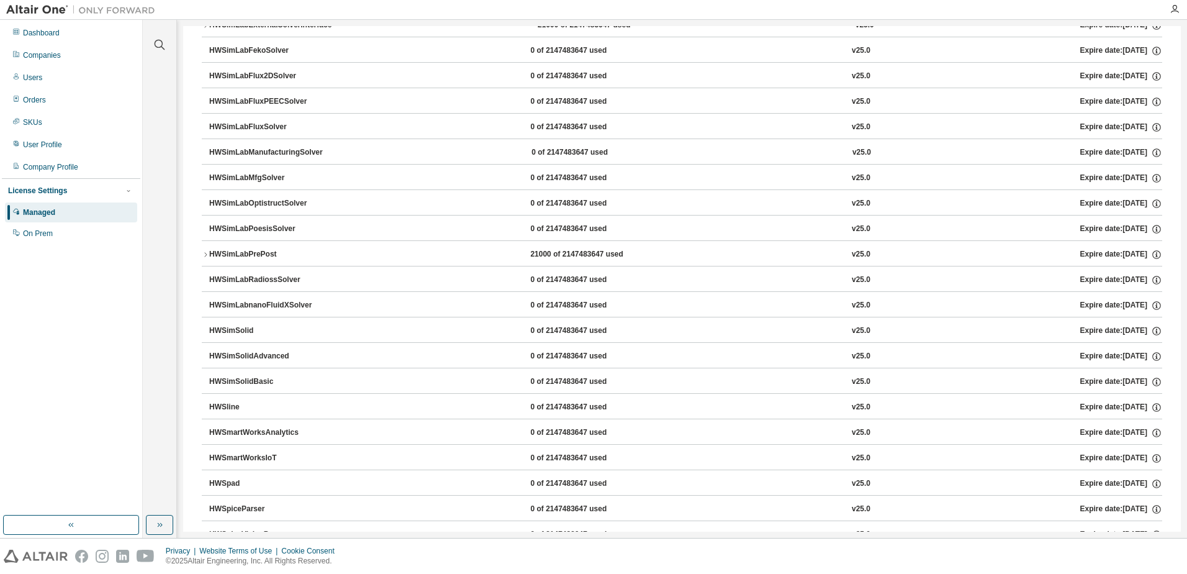
scroll to position [7327, 0]
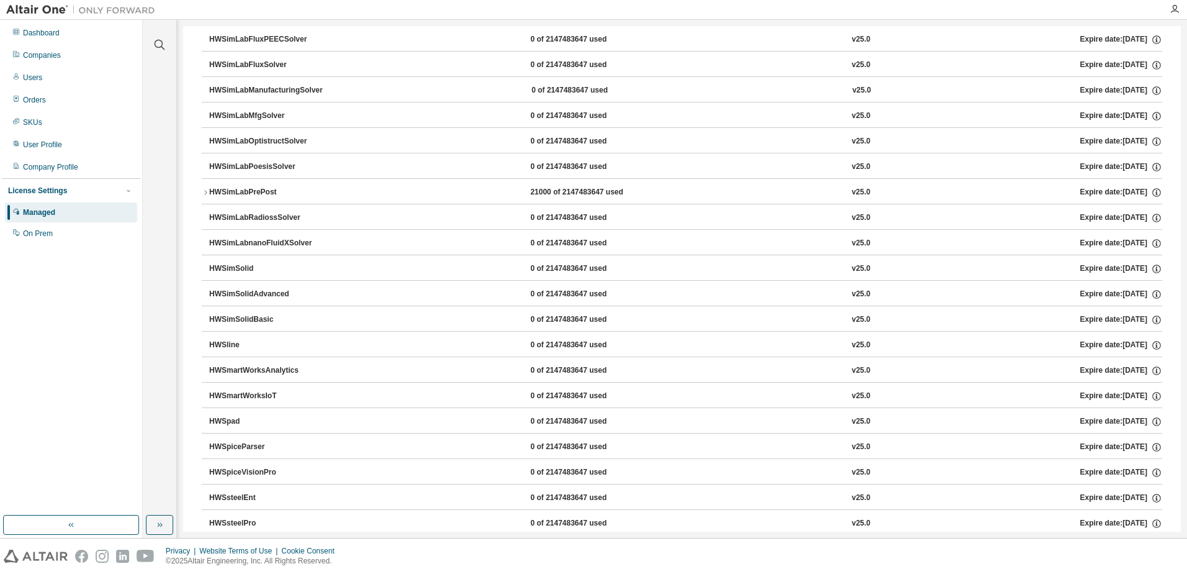
click at [237, 320] on div "HWSimSolidBasic" at bounding box center [265, 319] width 112 height 11
click at [233, 294] on div "HWSimSolidAdvanced" at bounding box center [265, 294] width 112 height 11
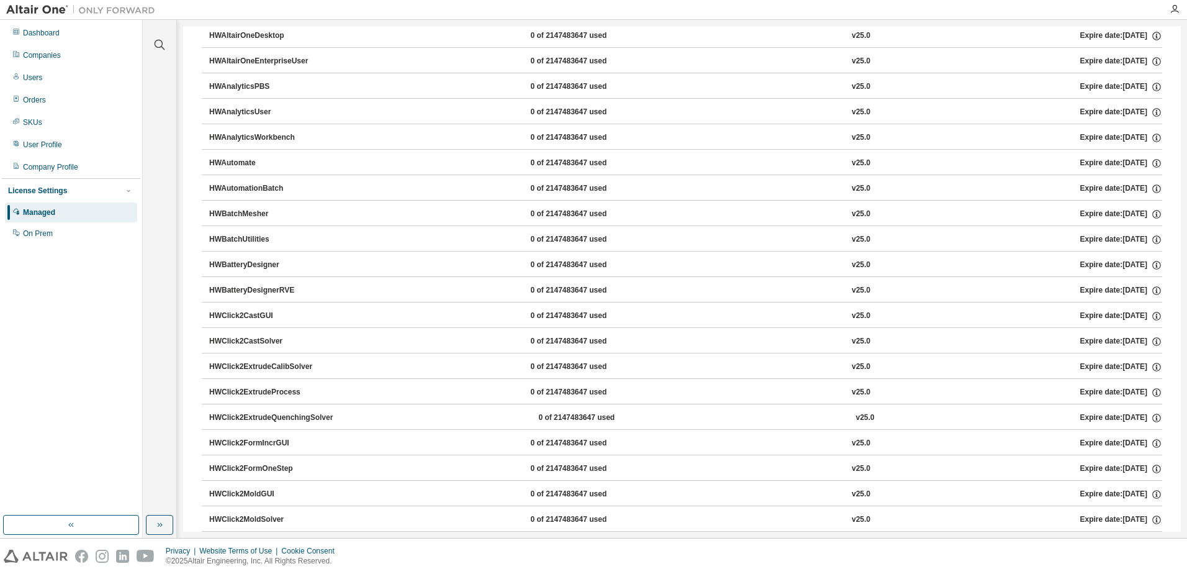
scroll to position [0, 0]
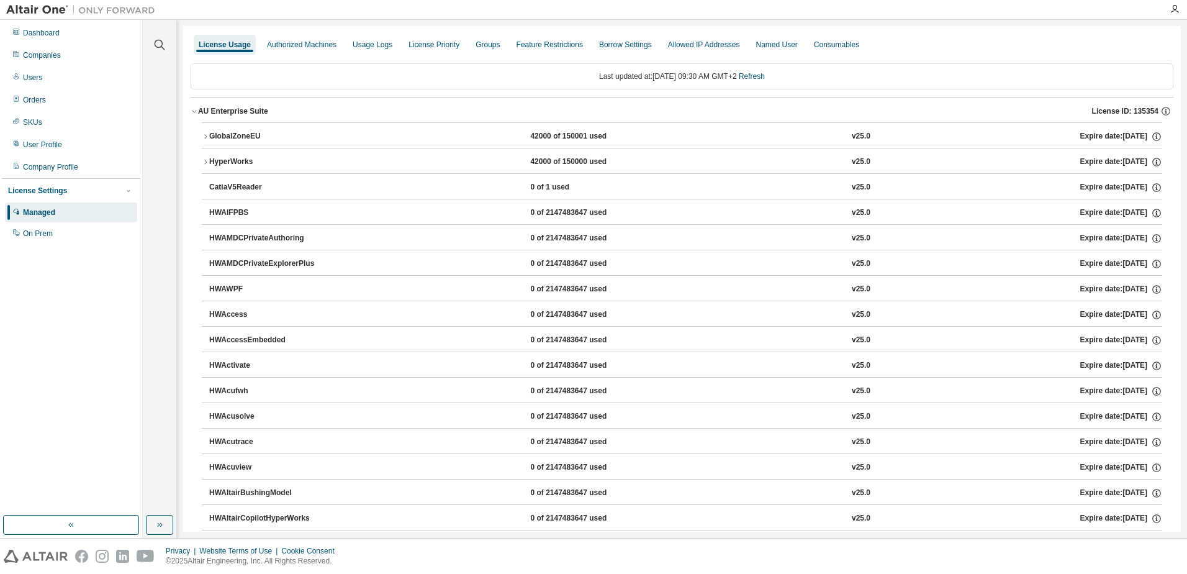
click at [206, 165] on icon "button" at bounding box center [205, 161] width 7 height 7
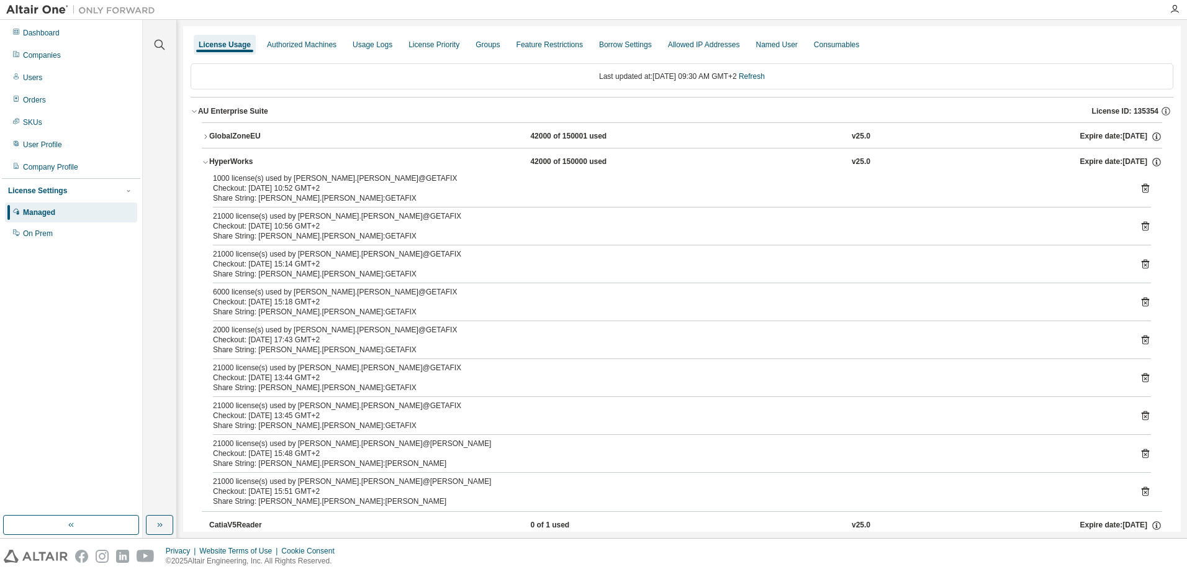
click at [205, 161] on icon "button" at bounding box center [205, 161] width 7 height 7
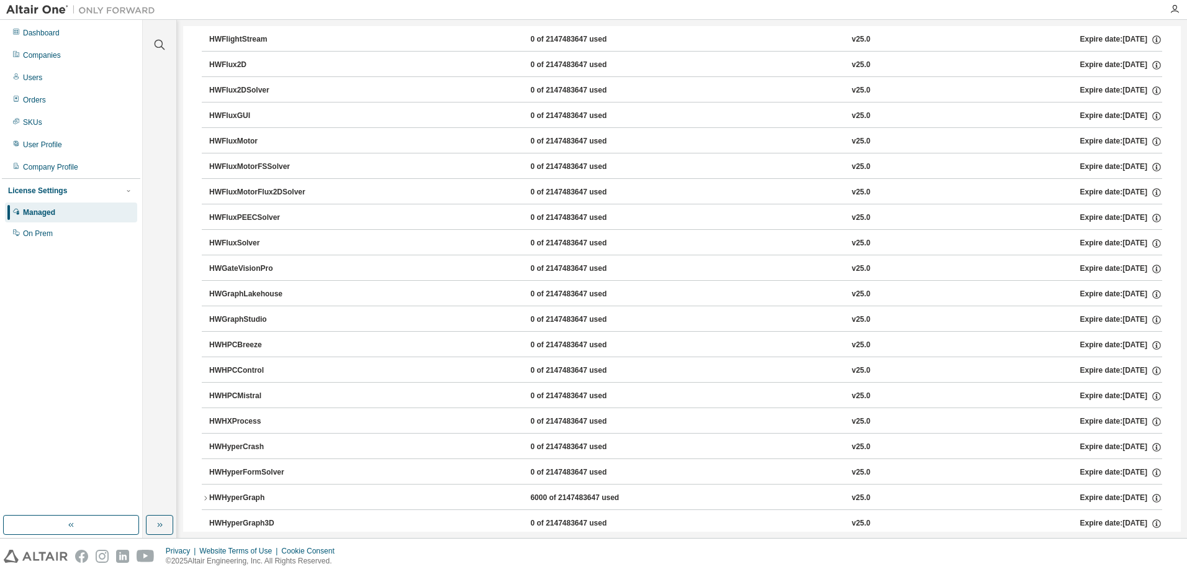
scroll to position [2856, 0]
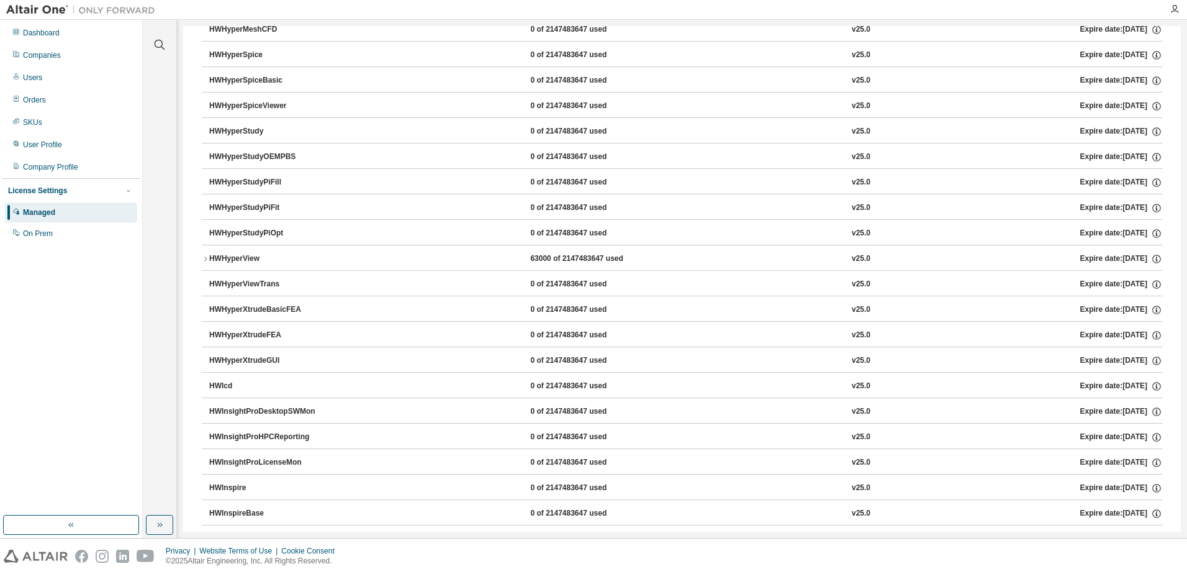
click at [206, 258] on icon "button" at bounding box center [205, 258] width 2 height 4
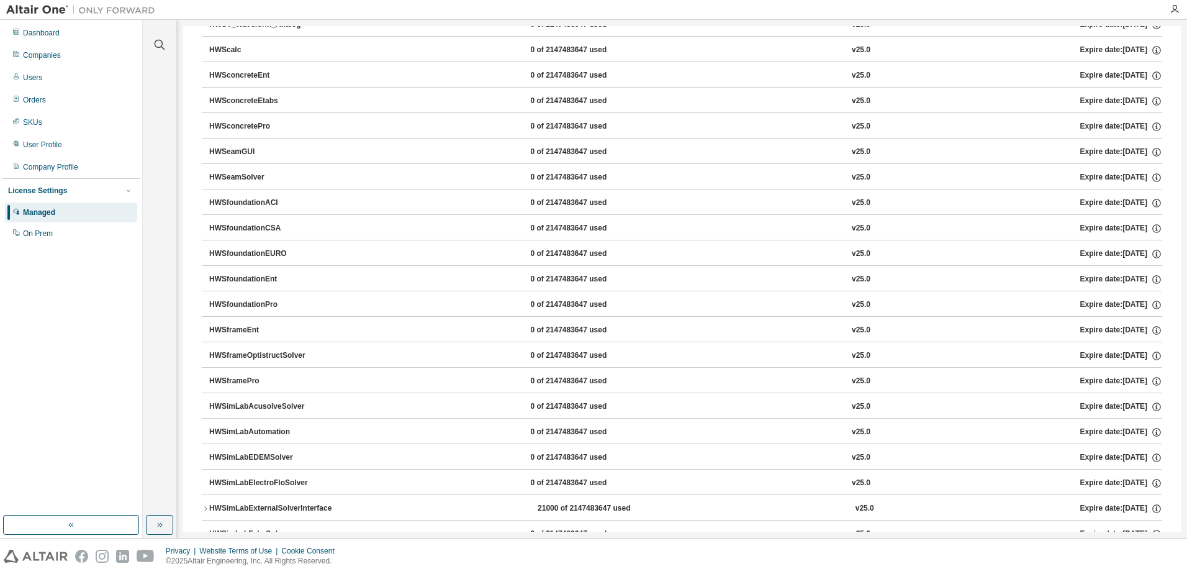
scroll to position [7389, 0]
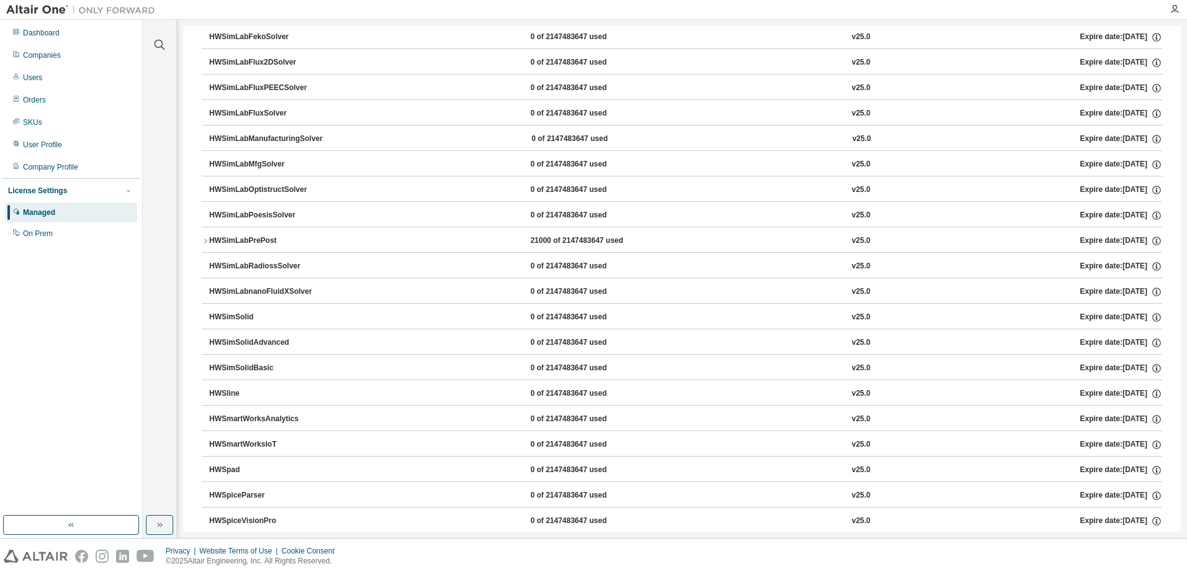
click at [206, 242] on icon "button" at bounding box center [205, 240] width 7 height 7
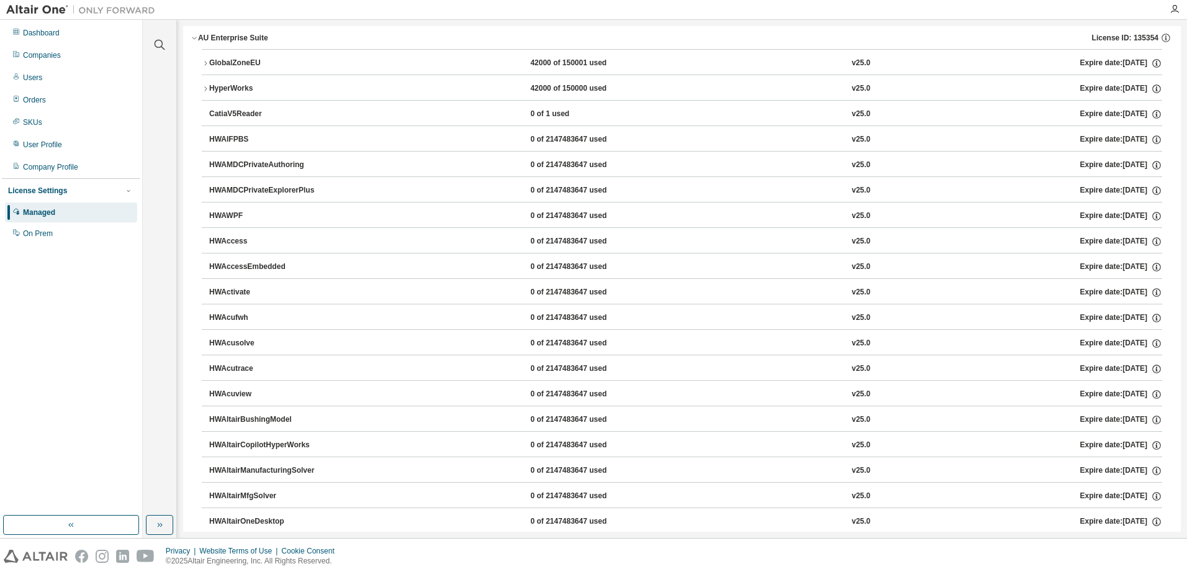
scroll to position [0, 0]
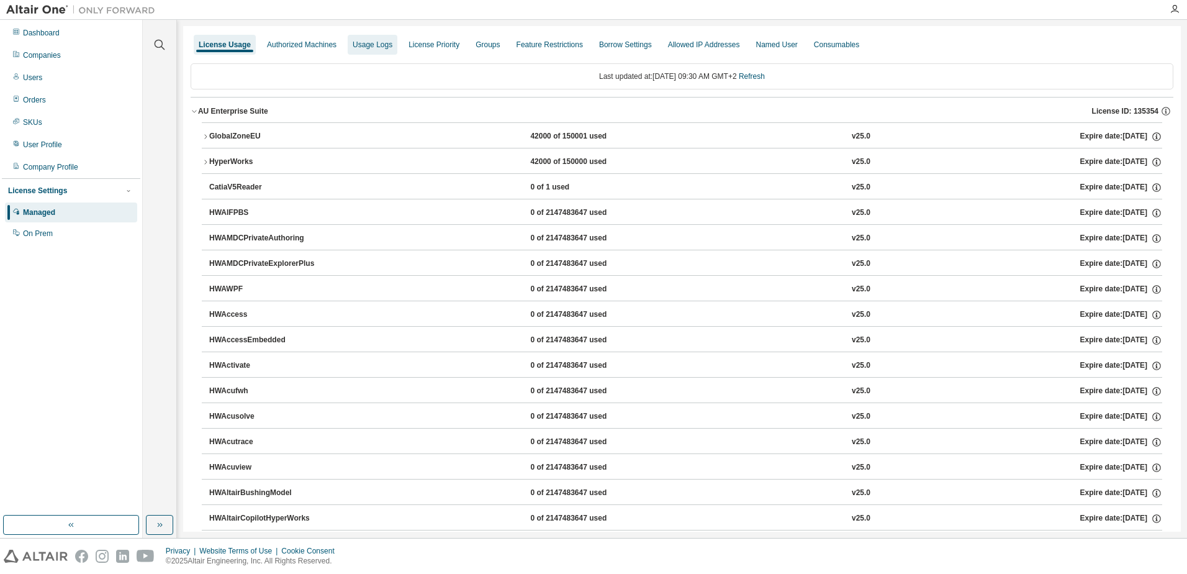
click at [369, 46] on div "Usage Logs" at bounding box center [373, 45] width 40 height 10
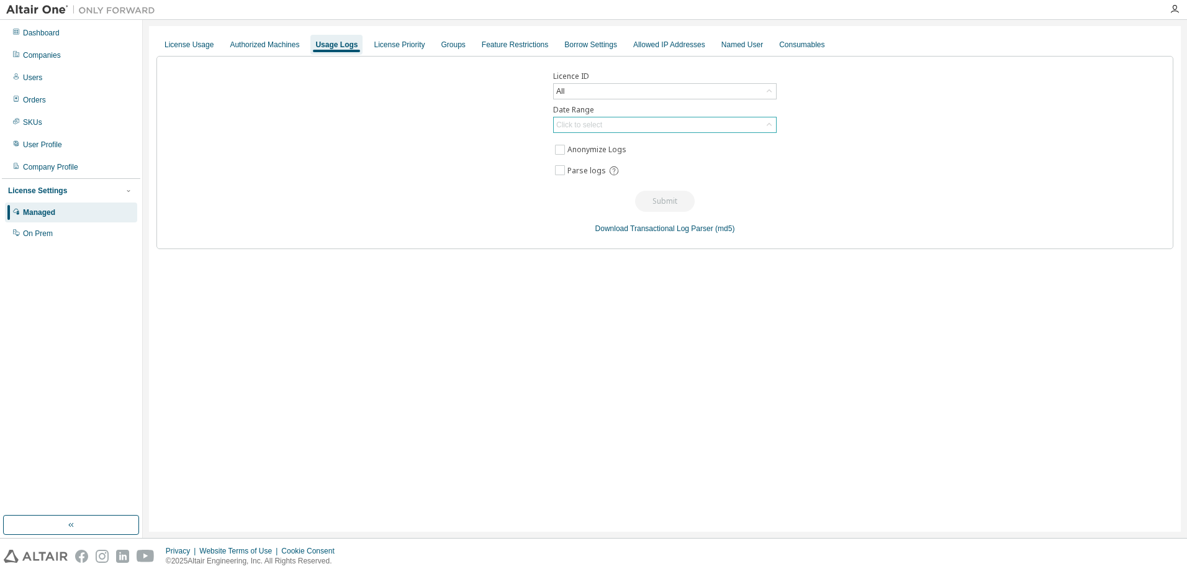
click at [604, 127] on div "Click to select" at bounding box center [665, 124] width 222 height 15
click at [590, 160] on li "Last 30 days" at bounding box center [665, 160] width 220 height 16
click at [658, 198] on button "Submit" at bounding box center [665, 201] width 60 height 21
click at [385, 47] on div "License Priority" at bounding box center [399, 45] width 51 height 10
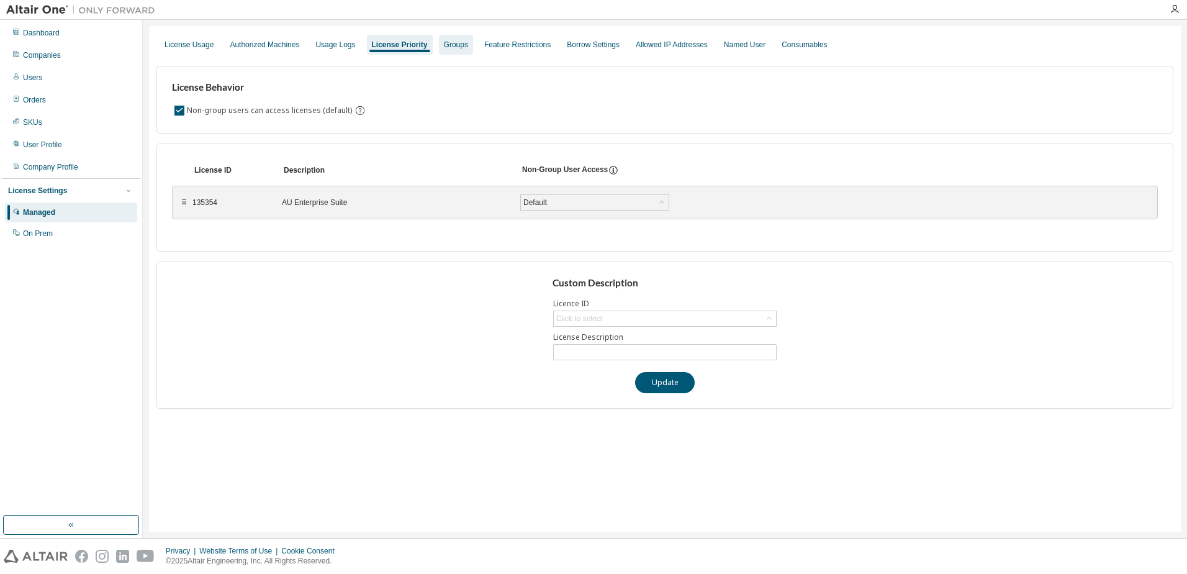
click at [453, 50] on div "Groups" at bounding box center [456, 45] width 34 height 20
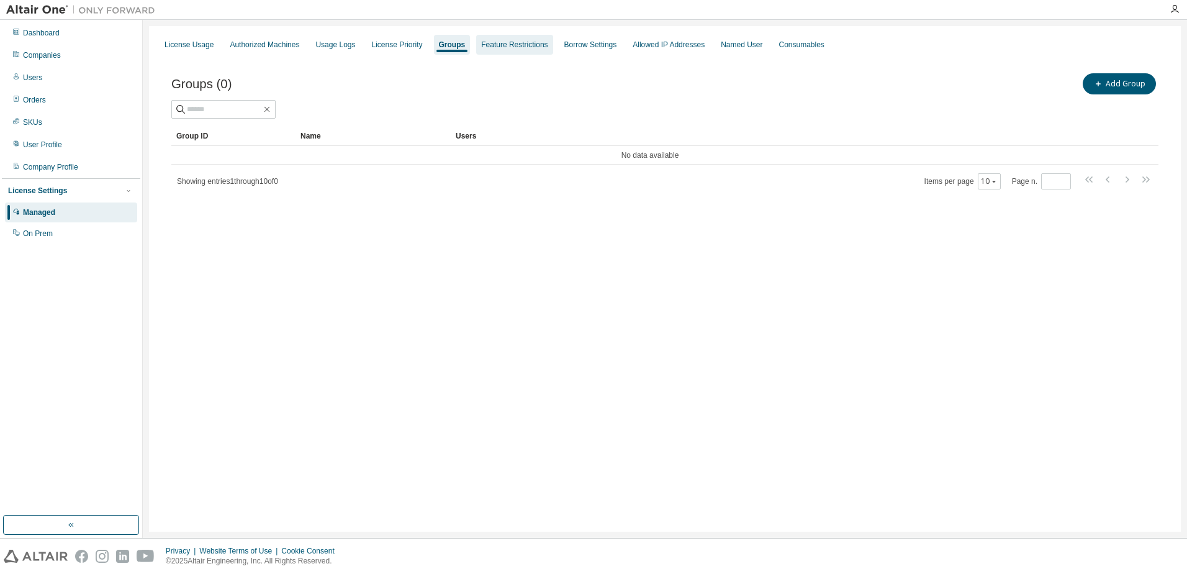
click at [520, 47] on div "Feature Restrictions" at bounding box center [514, 45] width 66 height 10
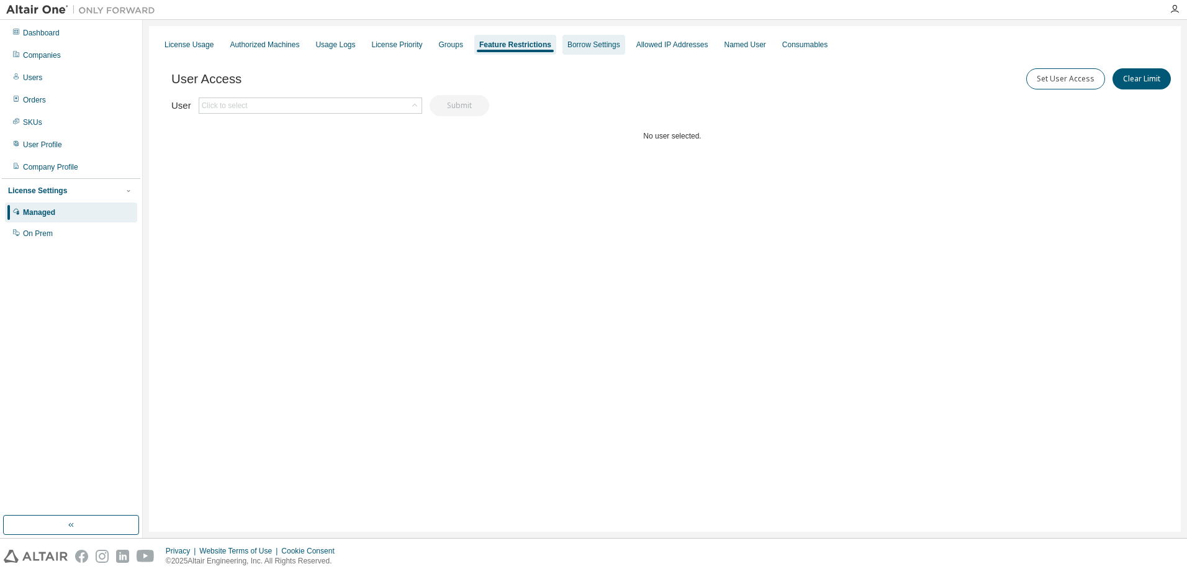
click at [590, 48] on div "Borrow Settings" at bounding box center [594, 45] width 53 height 10
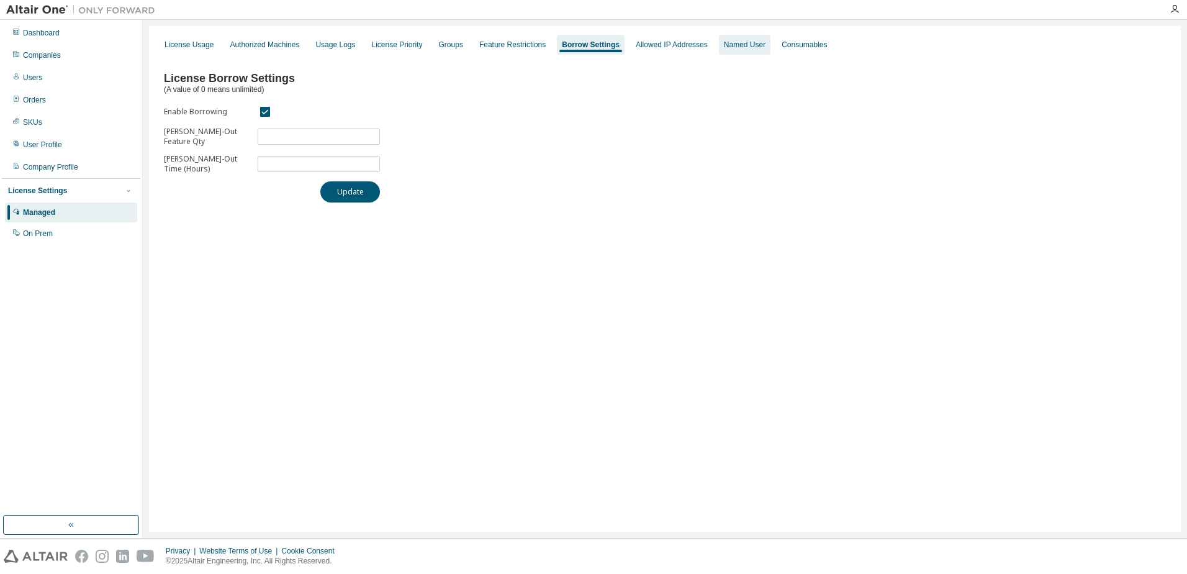
click at [724, 47] on div "Named User" at bounding box center [745, 45] width 42 height 10
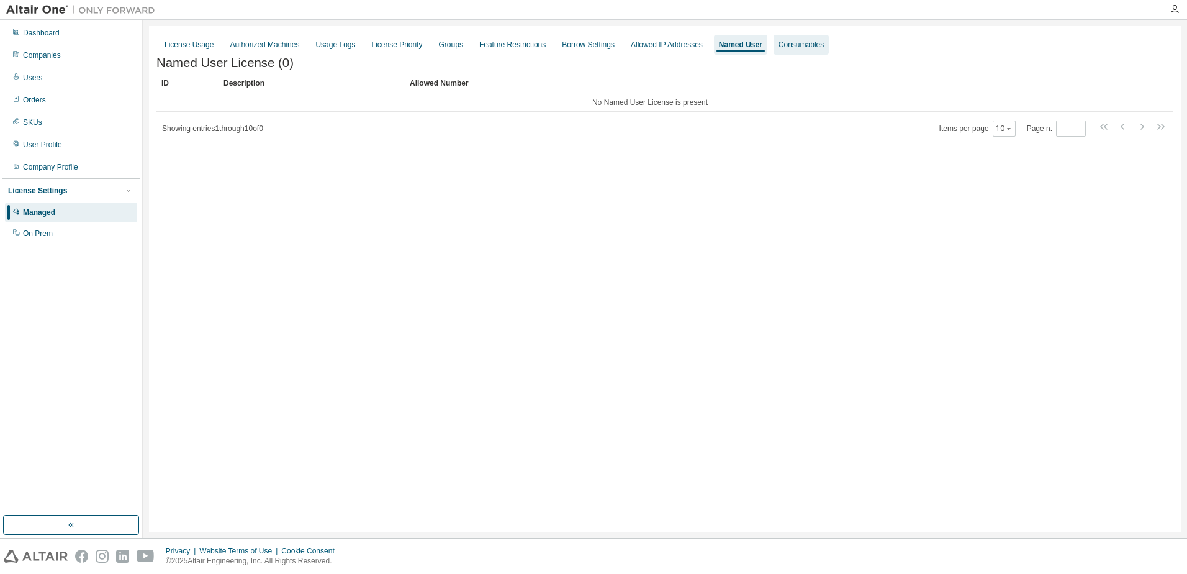
click at [787, 43] on div "Consumables" at bounding box center [801, 45] width 45 height 10
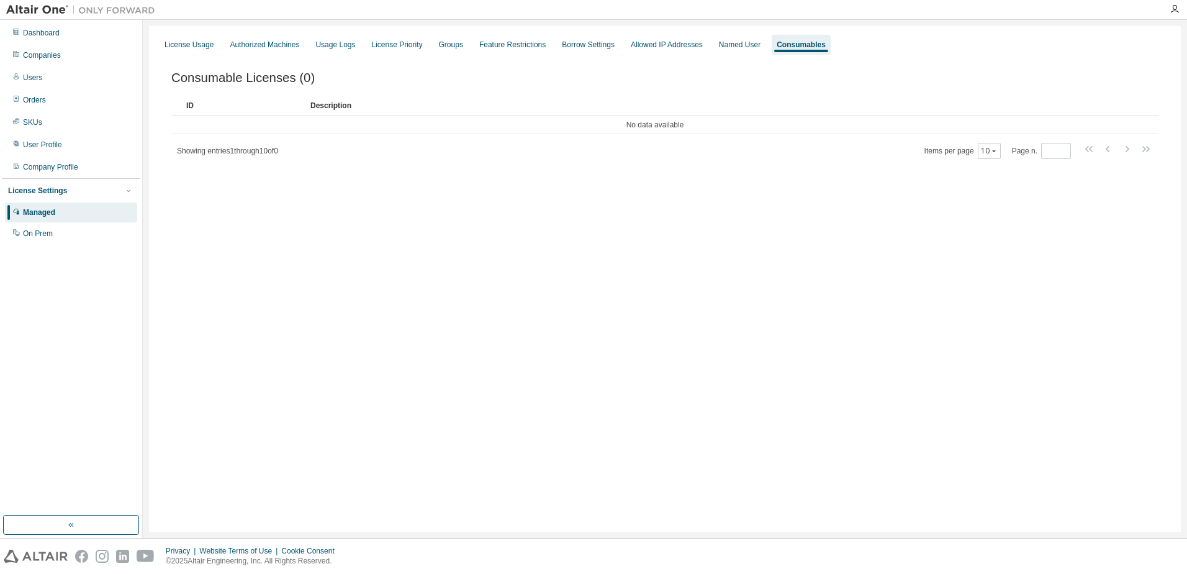
click at [360, 152] on div "Showing entries 1 through 10 of 0 Items per page 10 Page n. *" at bounding box center [664, 151] width 987 height 18
click at [188, 45] on div "License Usage" at bounding box center [189, 45] width 49 height 10
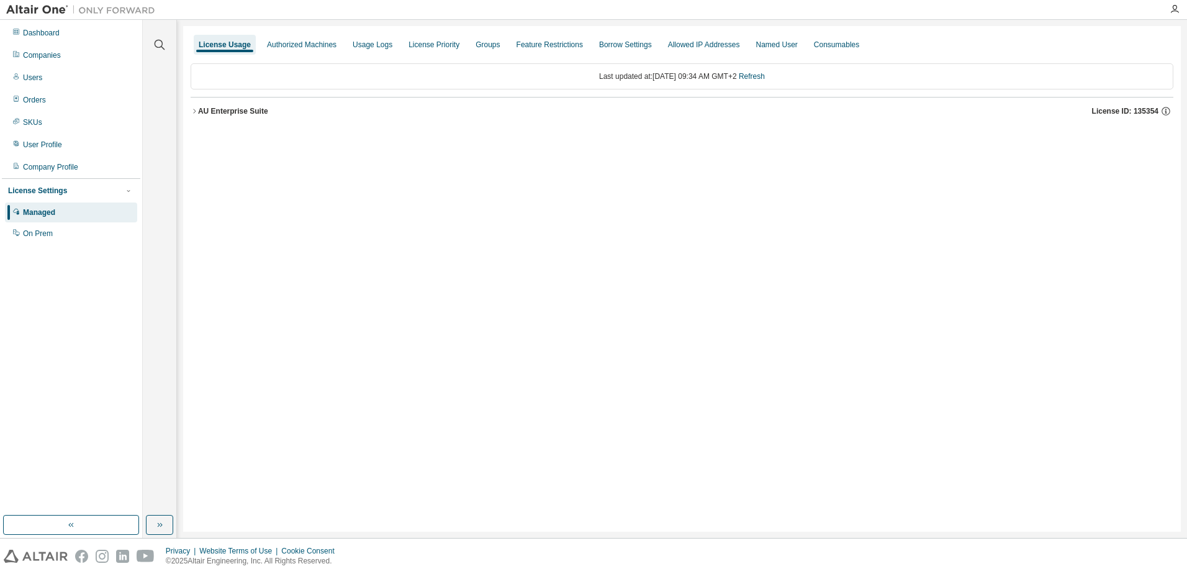
click at [194, 111] on icon "button" at bounding box center [194, 110] width 7 height 7
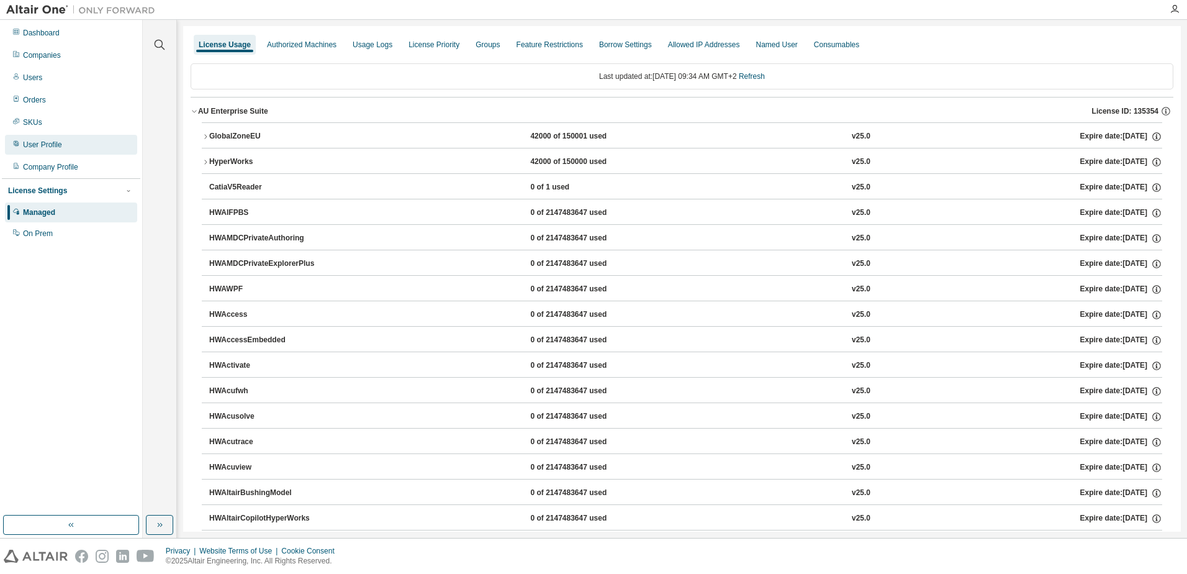
click at [58, 148] on div "User Profile" at bounding box center [42, 145] width 39 height 10
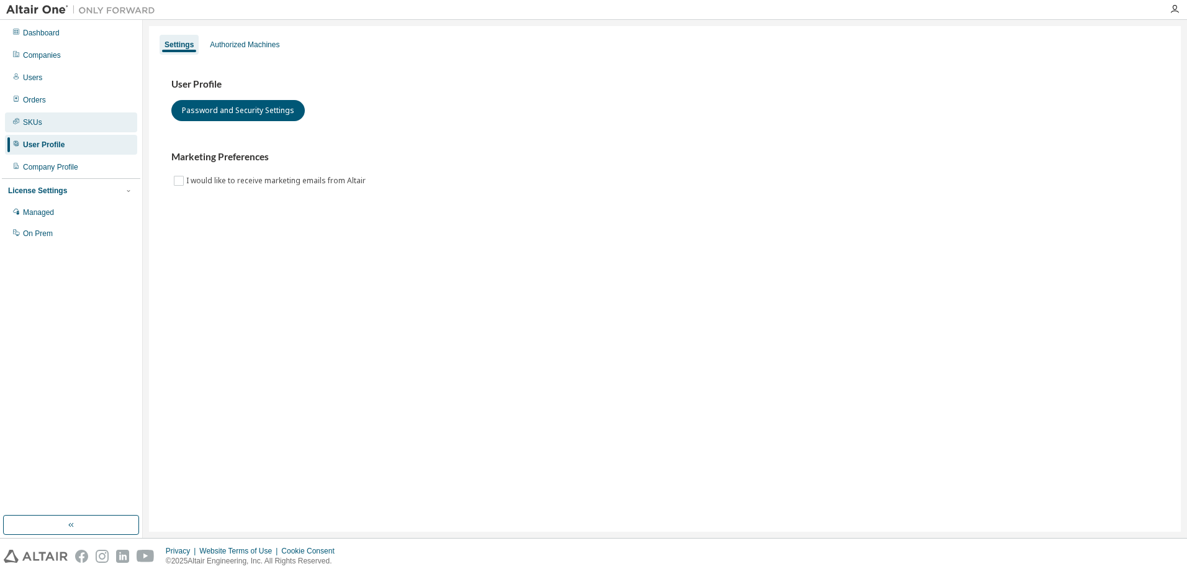
click at [53, 120] on div "SKUs" at bounding box center [71, 122] width 132 height 20
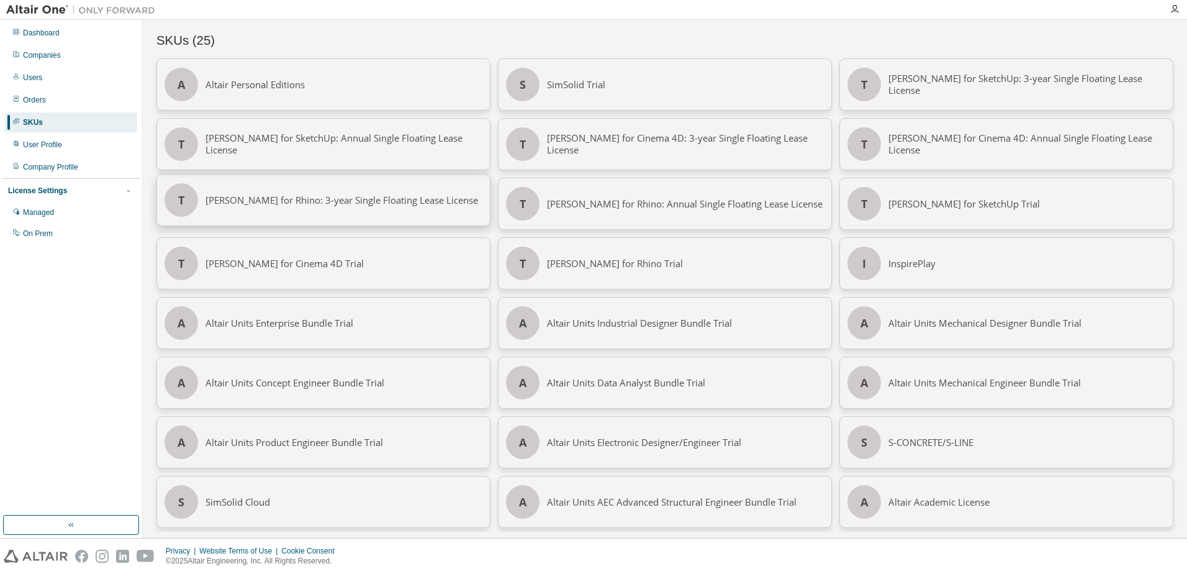
scroll to position [66, 0]
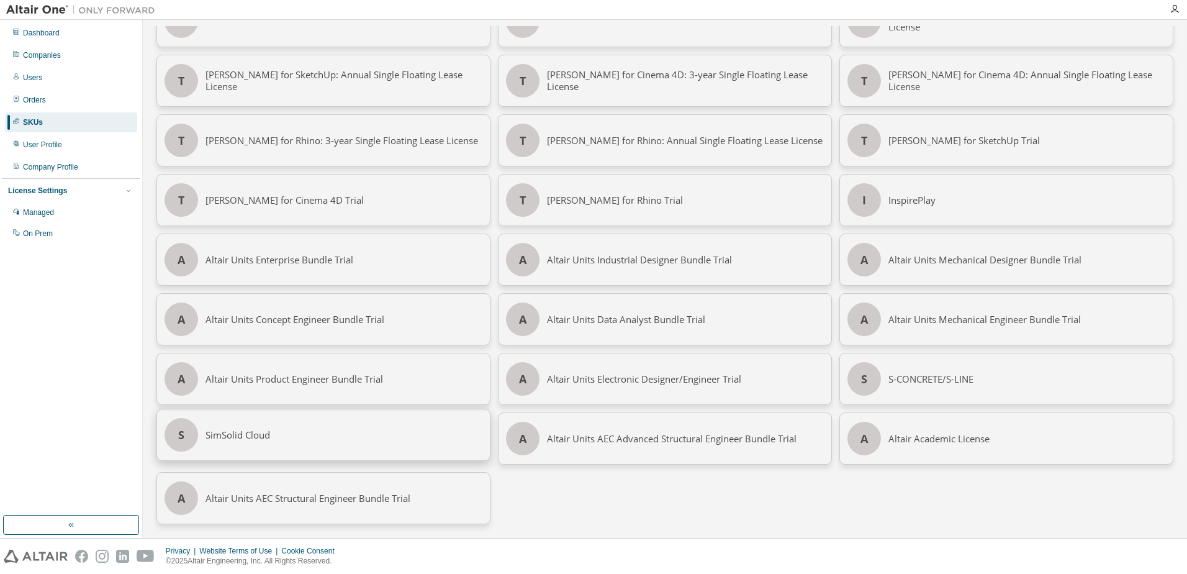
click at [389, 428] on div "SimSolid Cloud" at bounding box center [344, 434] width 277 height 51
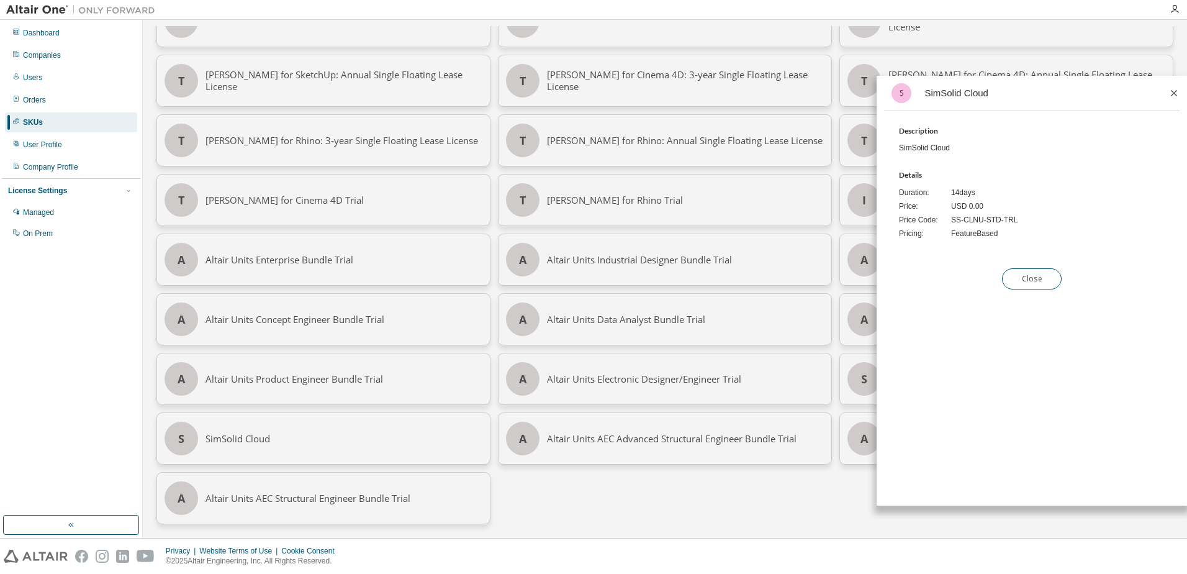
click at [1175, 94] on icon at bounding box center [1174, 93] width 11 height 11
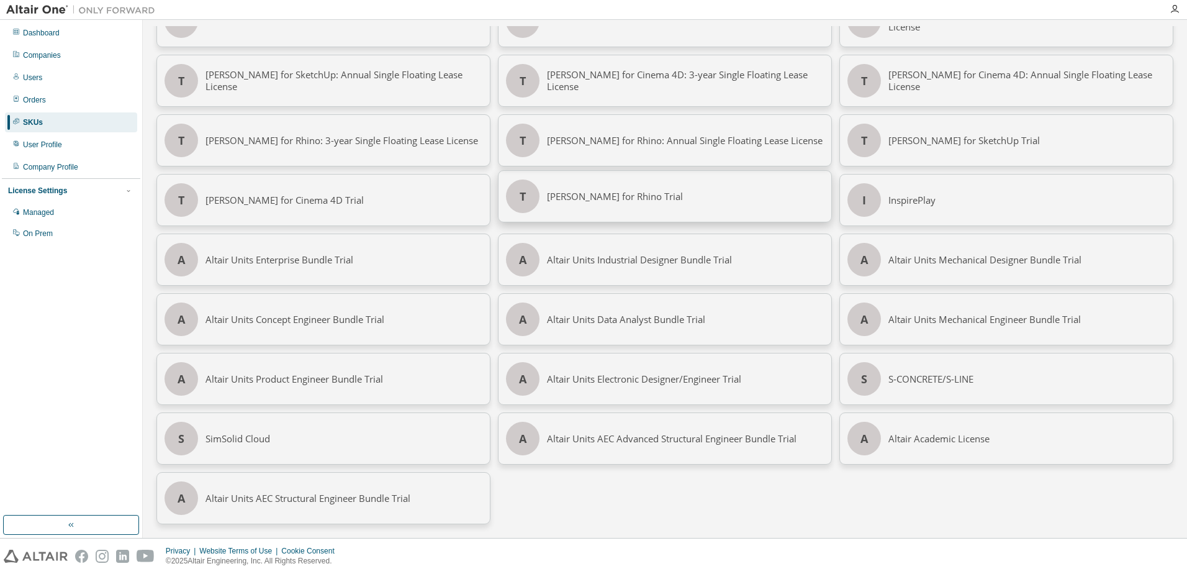
scroll to position [0, 0]
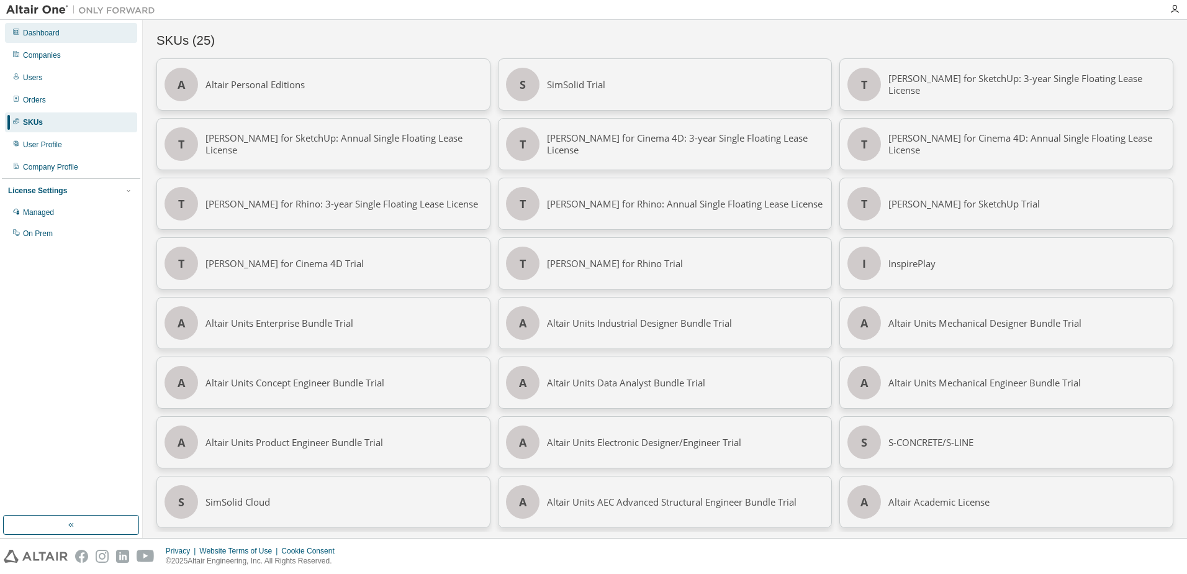
click at [84, 32] on div "Dashboard" at bounding box center [71, 33] width 132 height 20
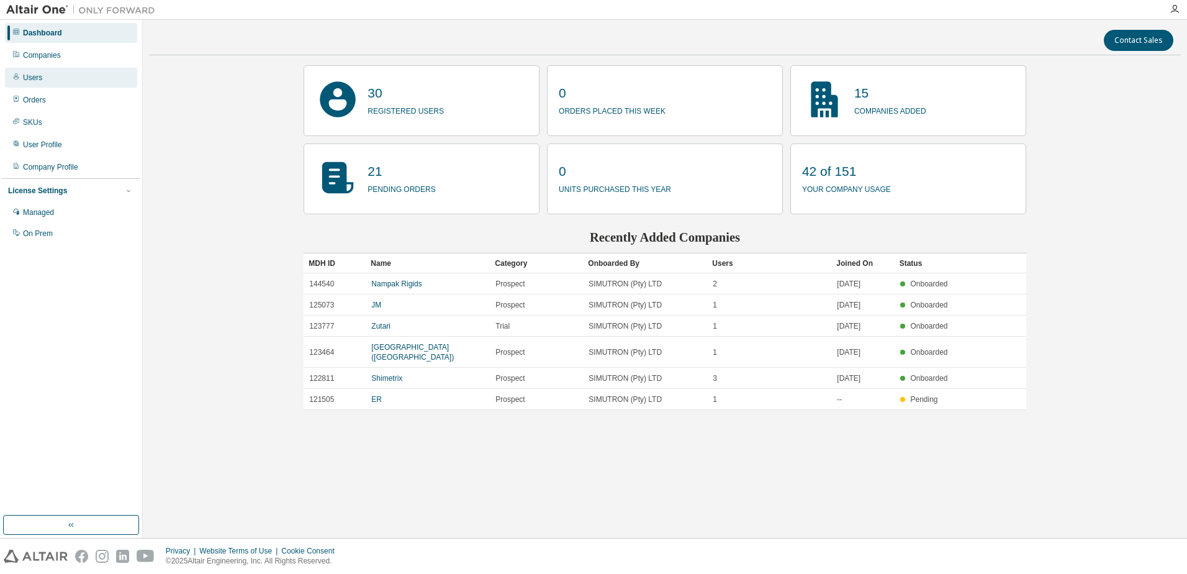
click at [50, 83] on div "Users" at bounding box center [71, 78] width 132 height 20
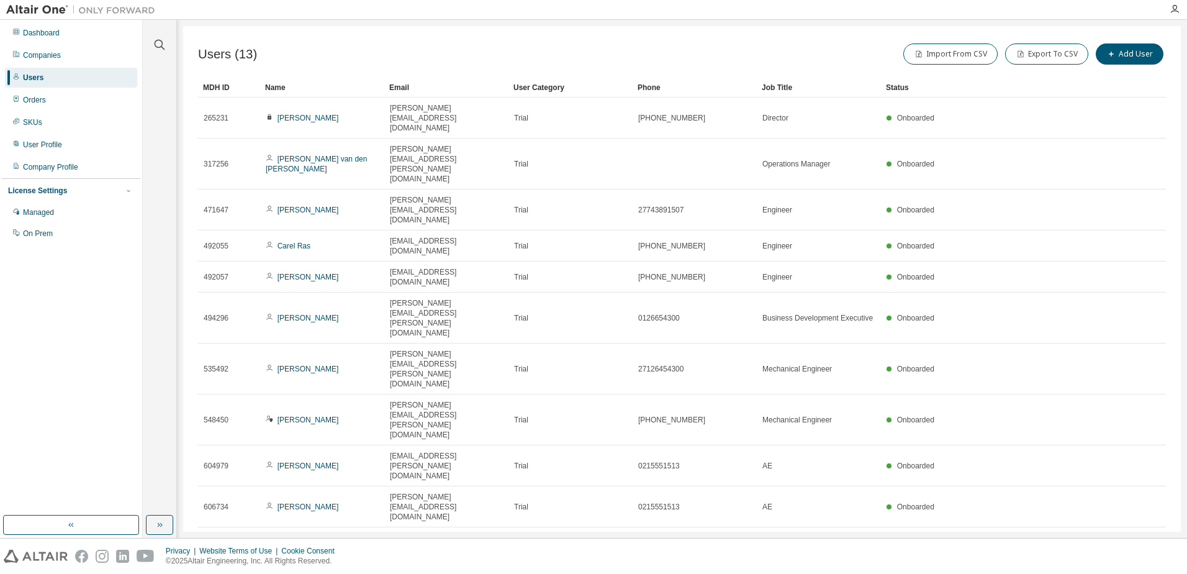
click at [1134, 539] on icon "button" at bounding box center [1135, 542] width 4 height 6
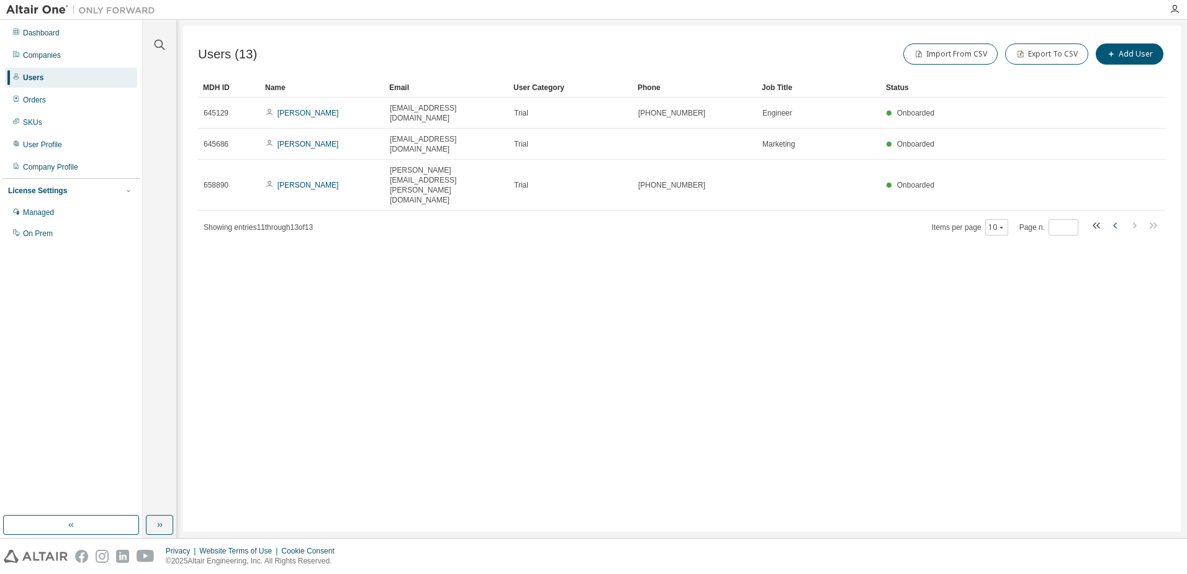
click at [1115, 222] on icon "button" at bounding box center [1115, 225] width 4 height 6
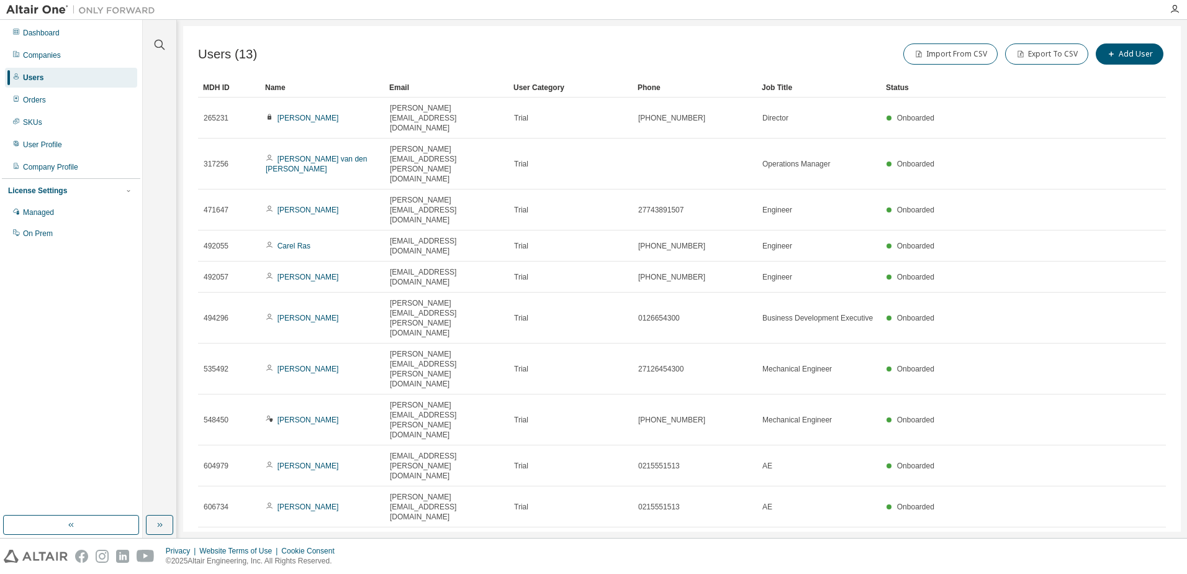
type input "*"
click at [71, 141] on div "User Profile" at bounding box center [71, 145] width 132 height 20
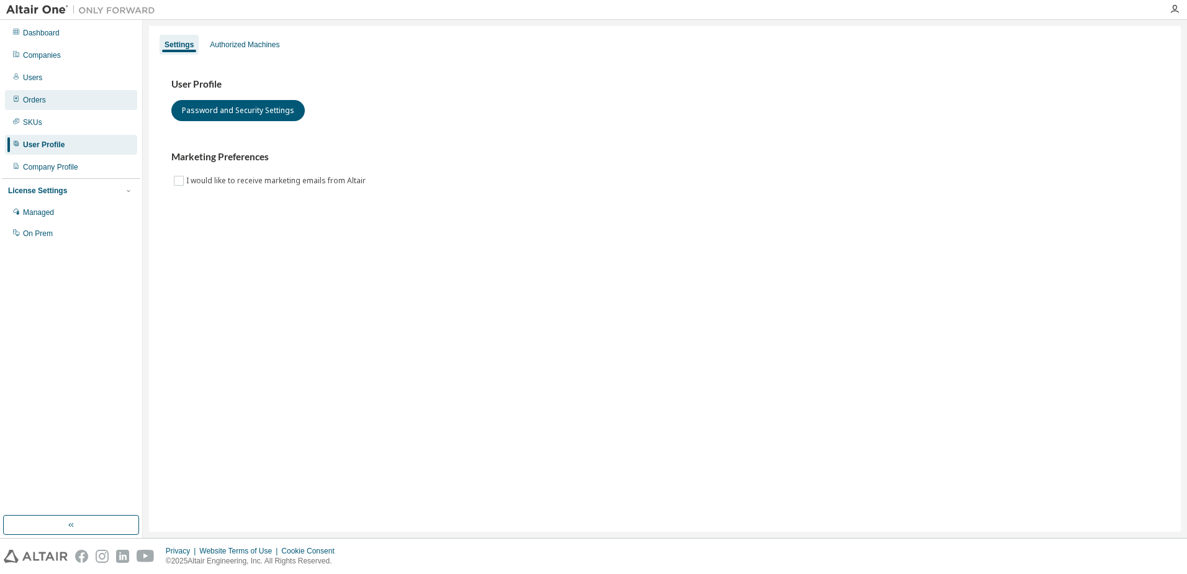
click at [59, 103] on div "Orders" at bounding box center [71, 100] width 132 height 20
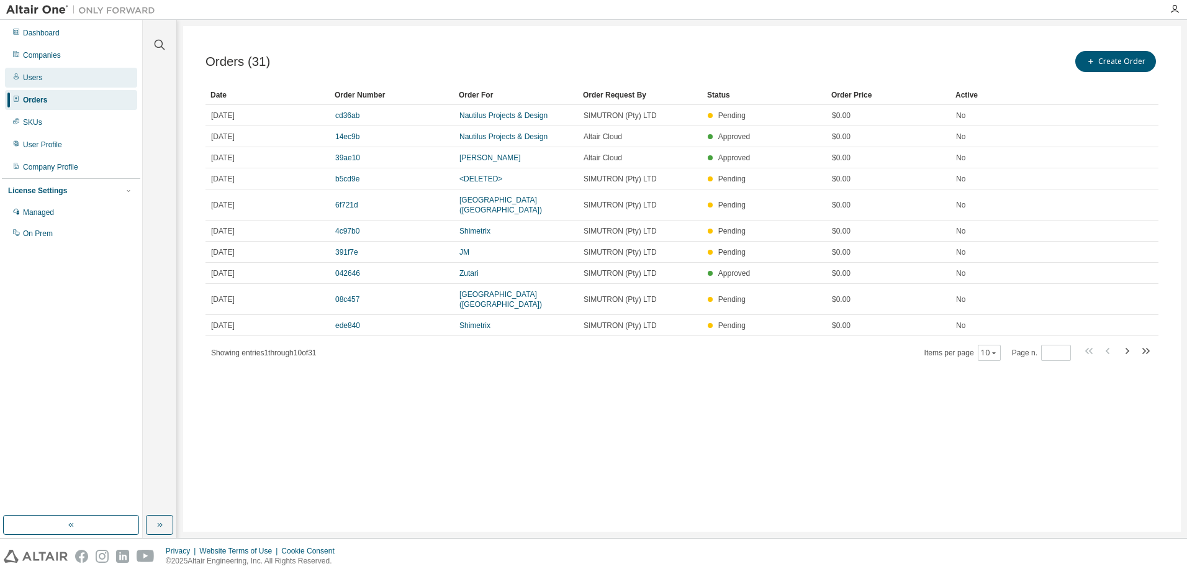
click at [70, 71] on div "Users" at bounding box center [71, 78] width 132 height 20
